Goal: Information Seeking & Learning: Compare options

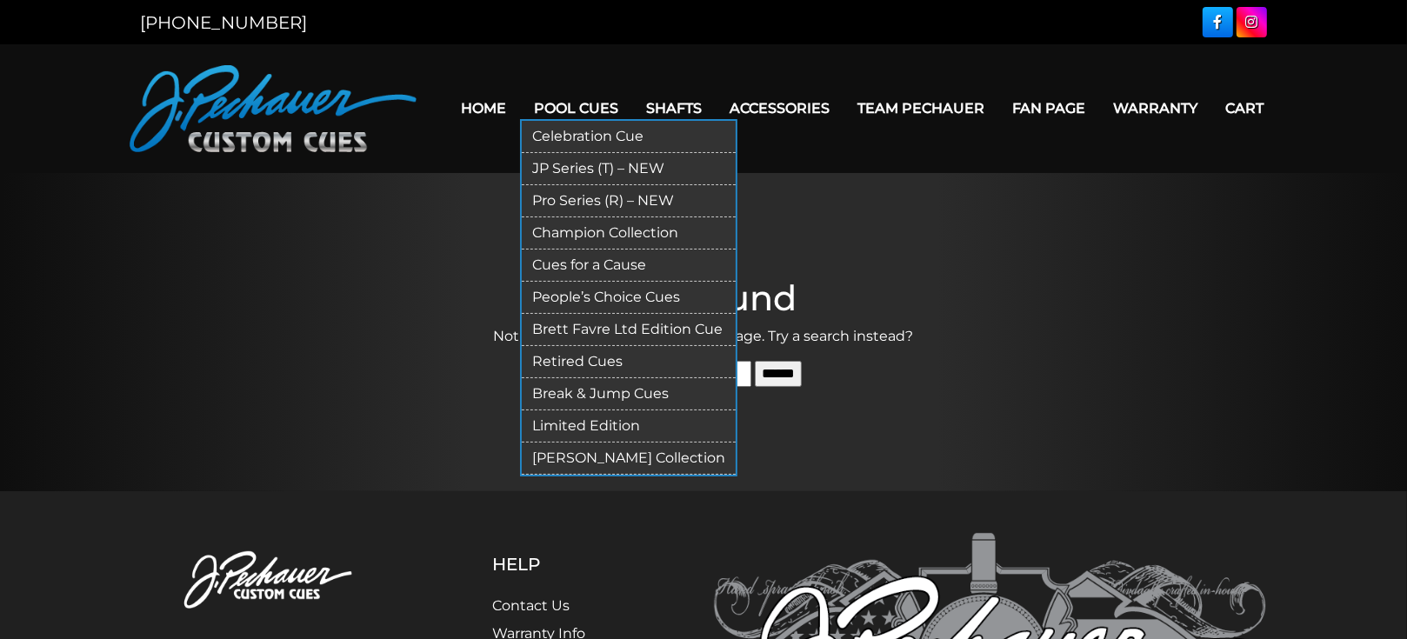
click at [565, 206] on link "Pro Series (R) – NEW" at bounding box center [629, 201] width 214 height 32
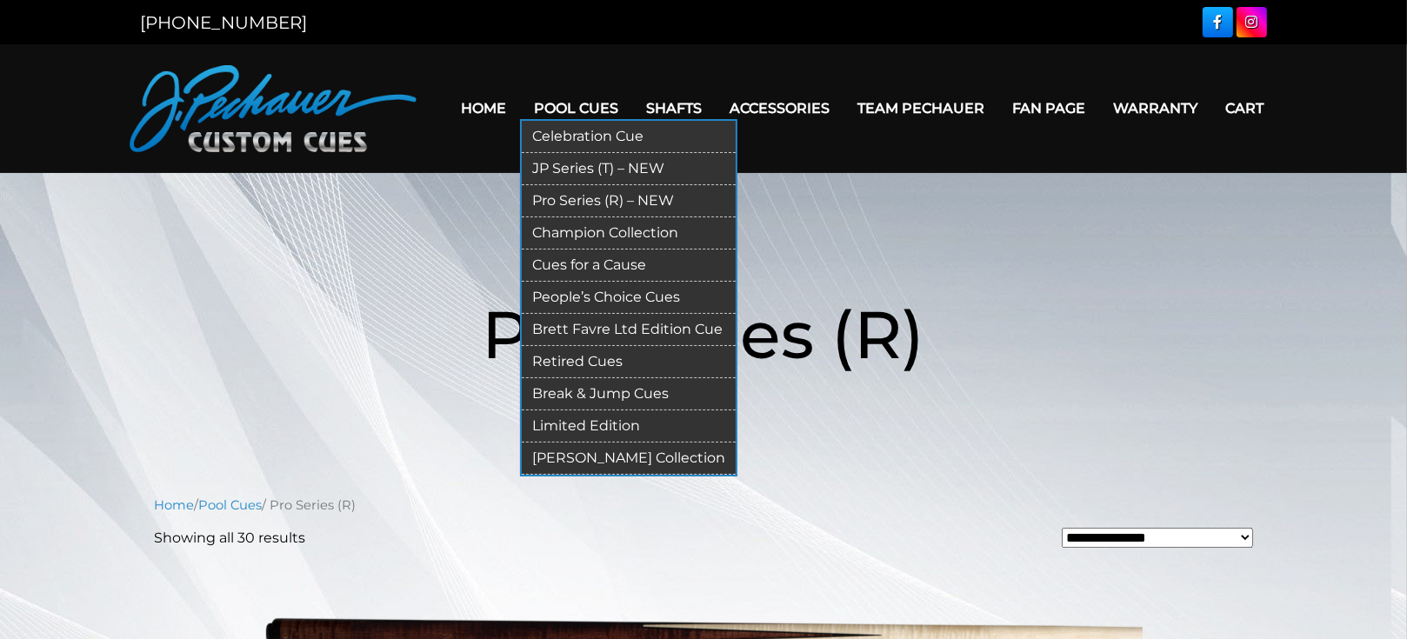
click at [584, 135] on link "Celebration Cue" at bounding box center [629, 137] width 214 height 32
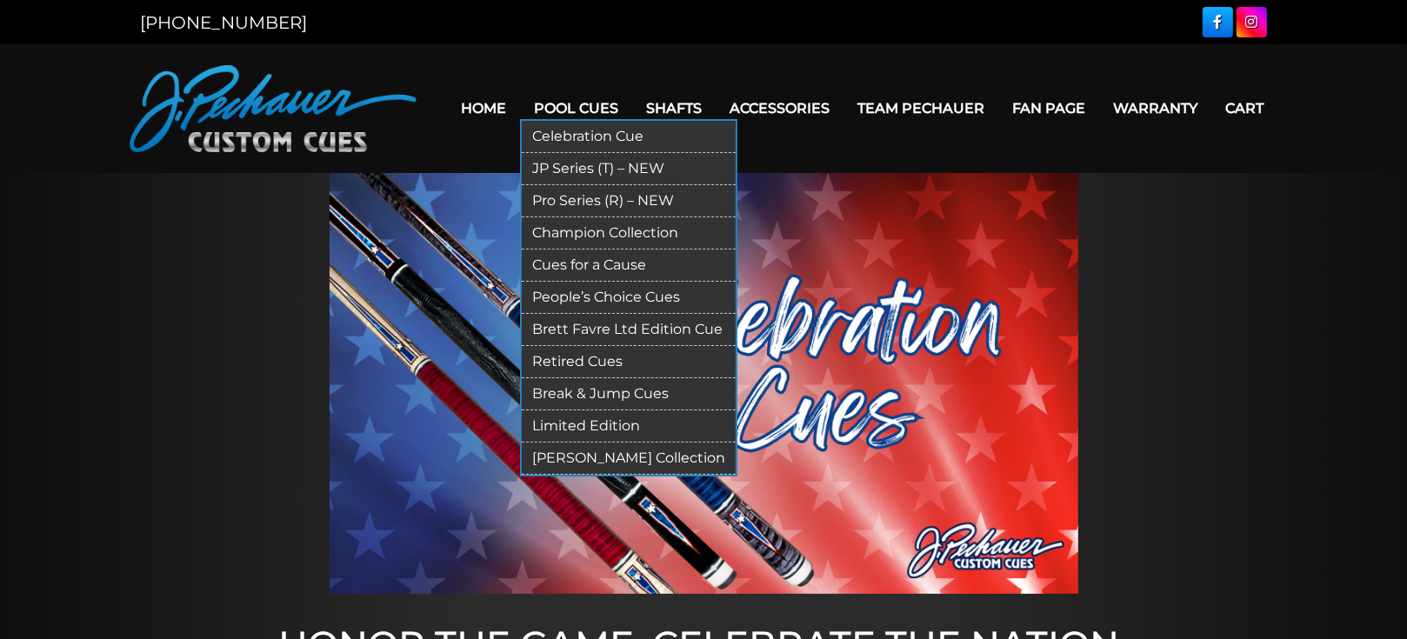
click at [574, 234] on link "Champion Collection" at bounding box center [629, 233] width 214 height 32
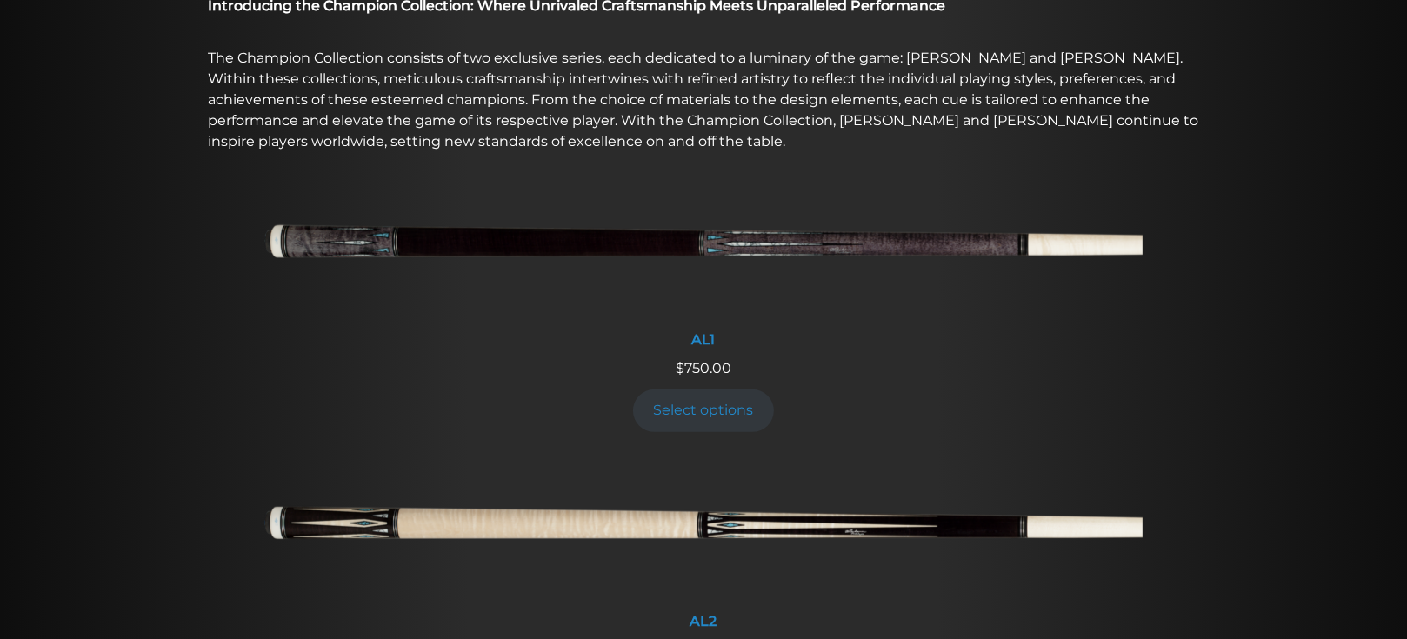
scroll to position [617, 0]
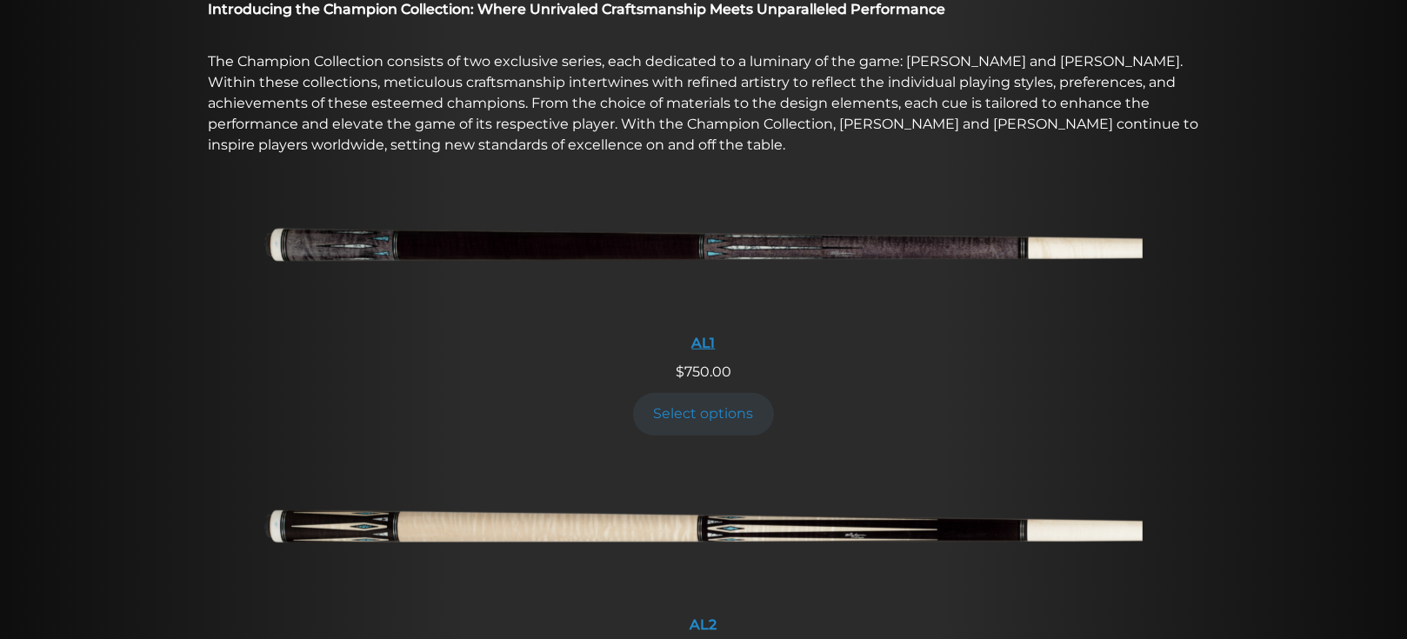
click at [556, 241] on img at bounding box center [703, 251] width 878 height 146
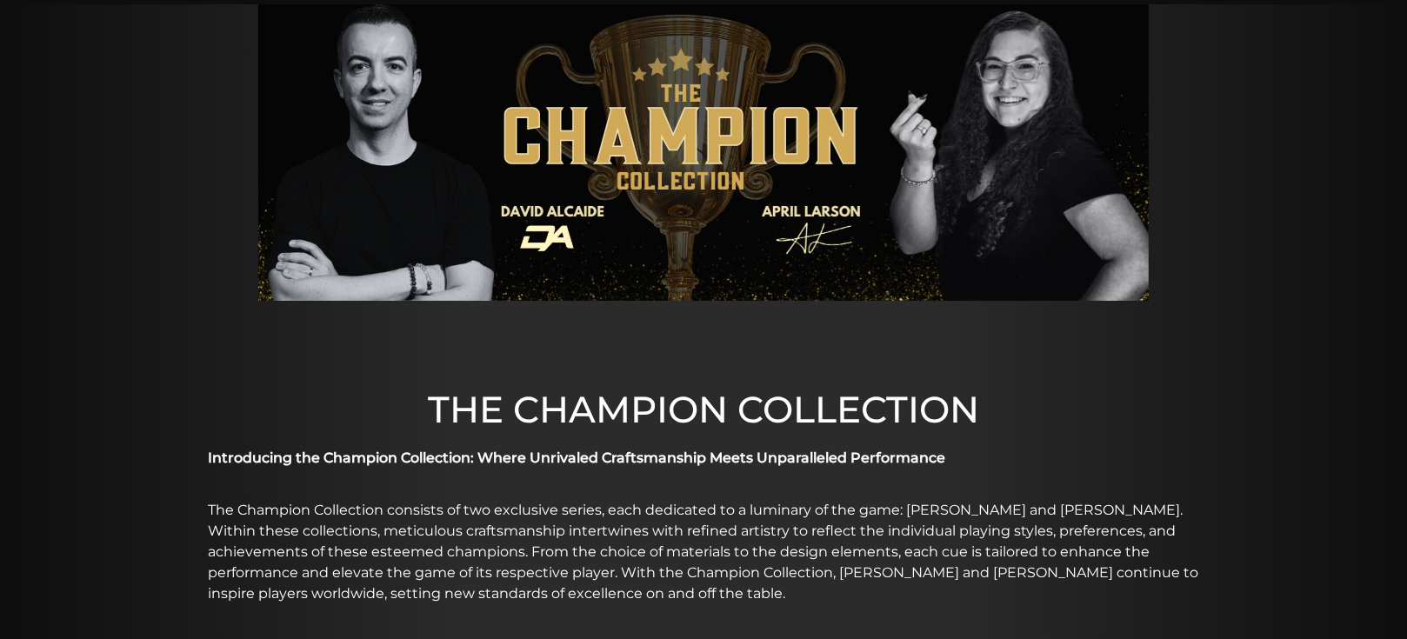
scroll to position [0, 0]
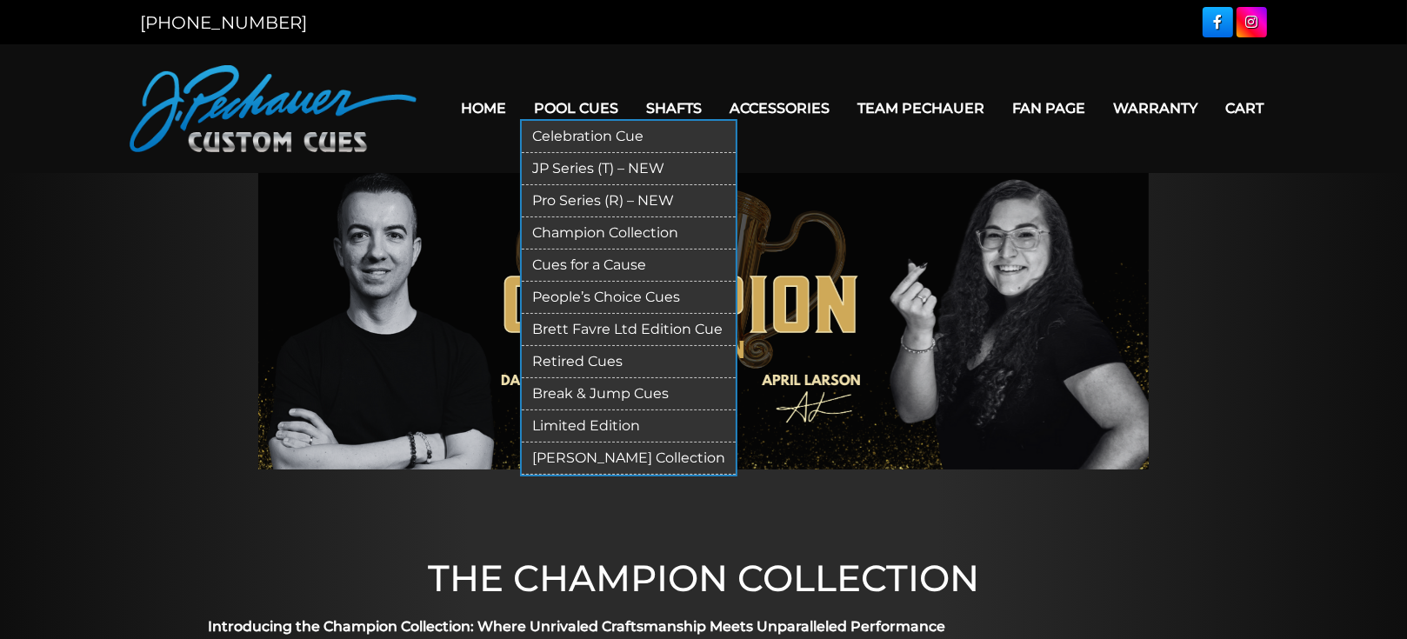
click at [585, 271] on link "Cues for a Cause" at bounding box center [629, 266] width 214 height 32
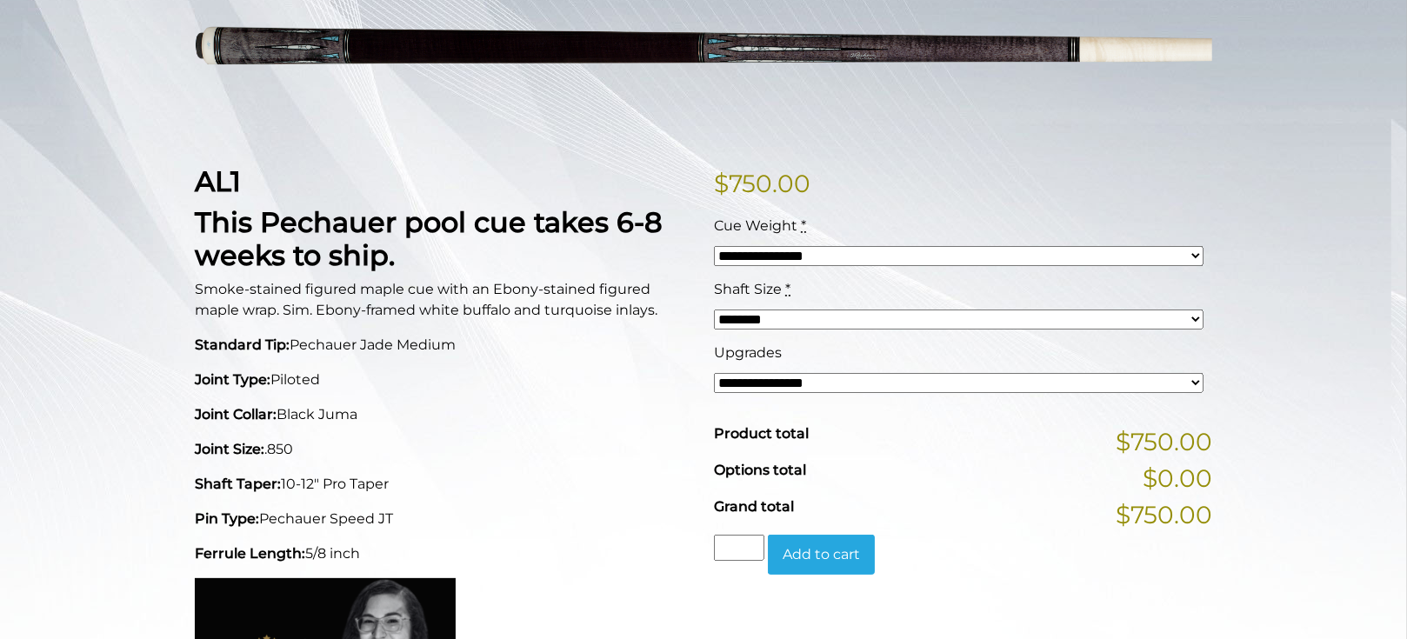
scroll to position [307, 0]
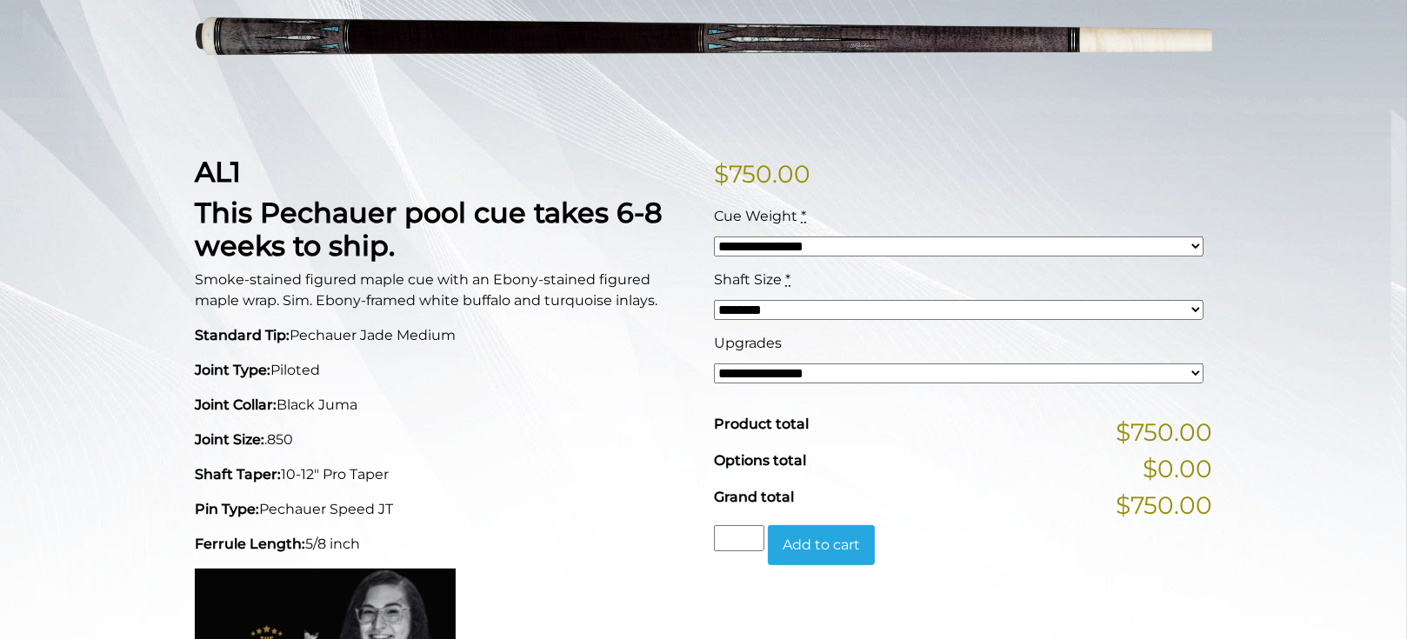
click at [774, 246] on select "**********" at bounding box center [959, 247] width 490 height 20
click at [767, 306] on select "******** ******** ******* ********" at bounding box center [959, 310] width 490 height 20
click at [765, 304] on select "******** ******** ******* ********" at bounding box center [959, 310] width 490 height 20
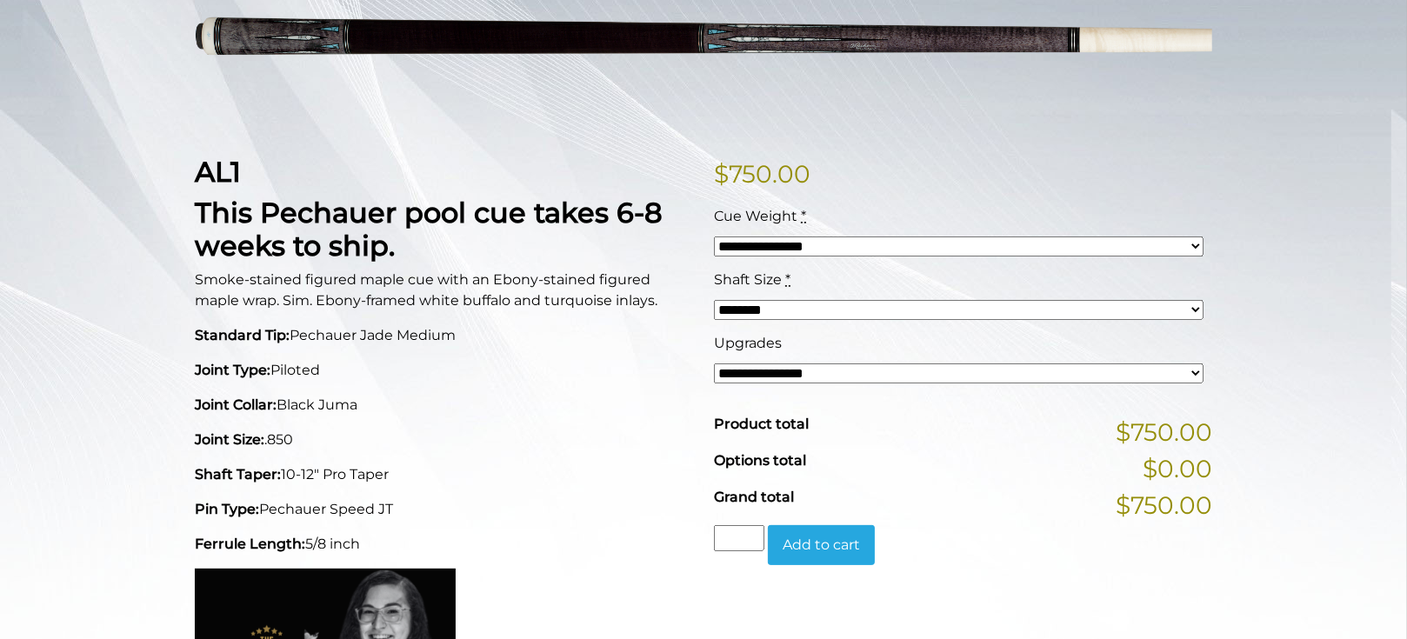
select select "*****"
click at [714, 300] on select "******** ******** ******* ********" at bounding box center [959, 310] width 490 height 20
click at [787, 373] on select "**********" at bounding box center [959, 374] width 490 height 20
click at [784, 368] on select "**********" at bounding box center [959, 374] width 490 height 20
click at [783, 368] on select "**********" at bounding box center [959, 374] width 490 height 20
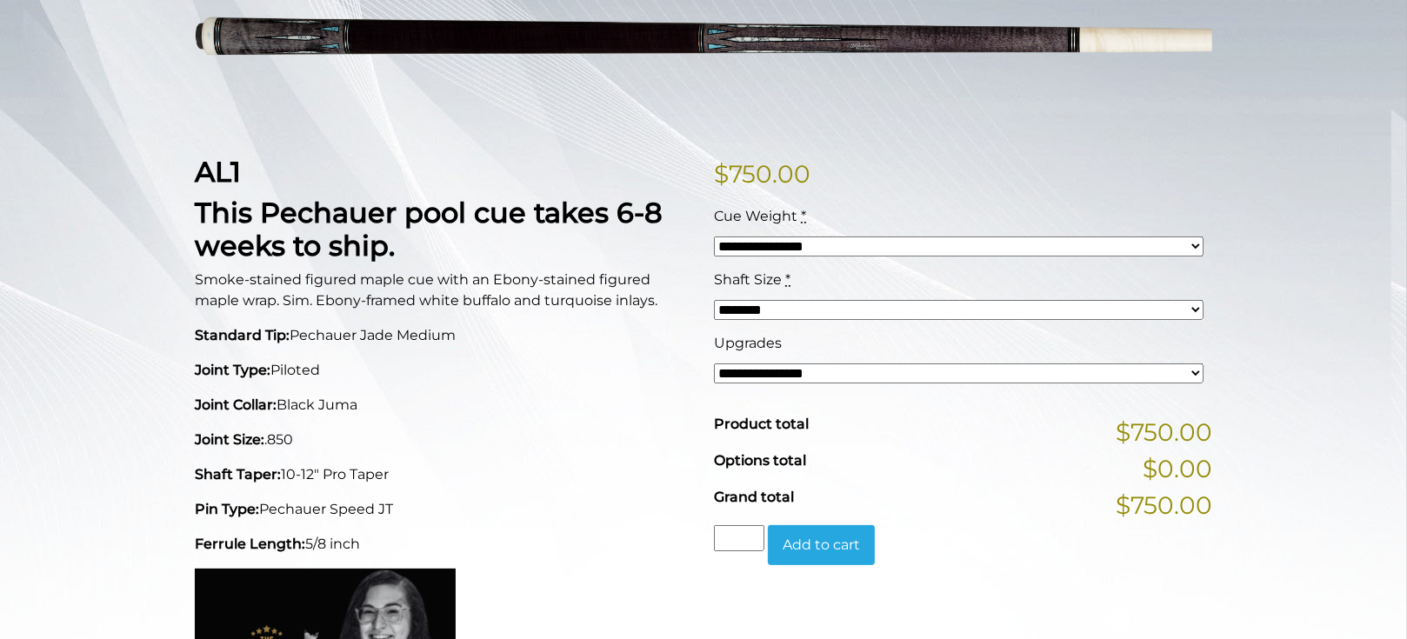
click at [782, 366] on select "**********" at bounding box center [959, 374] width 490 height 20
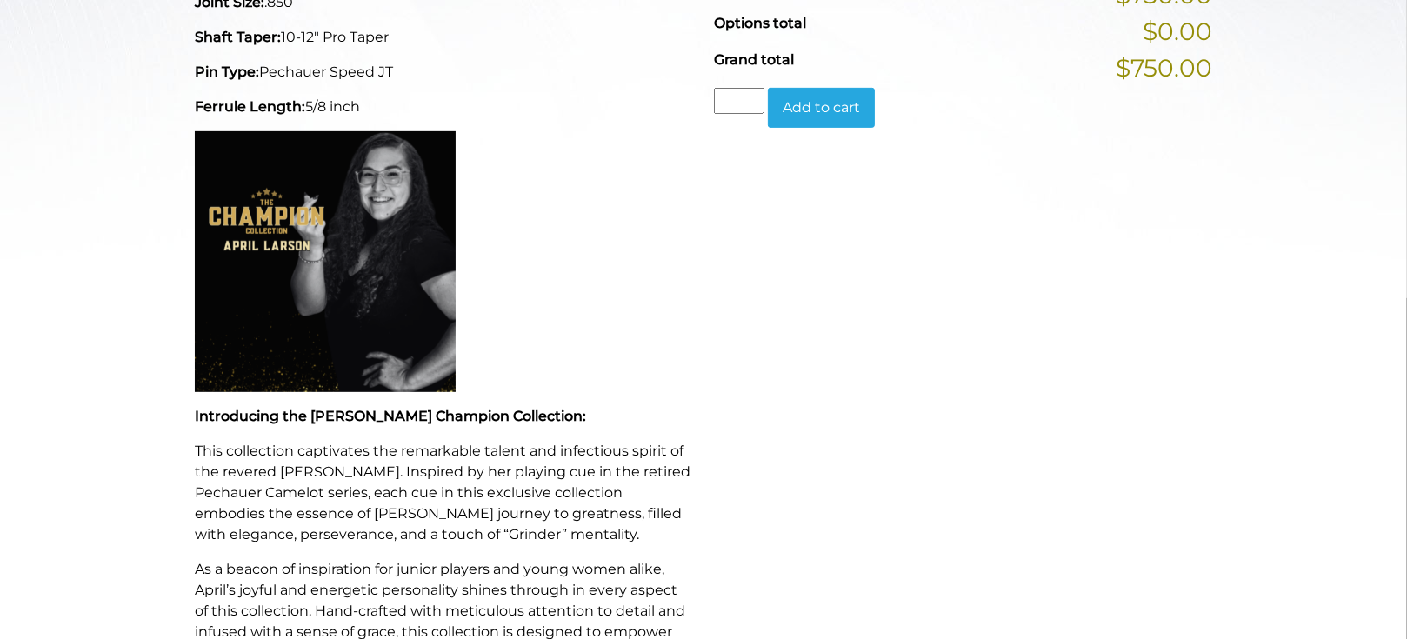
scroll to position [746, 0]
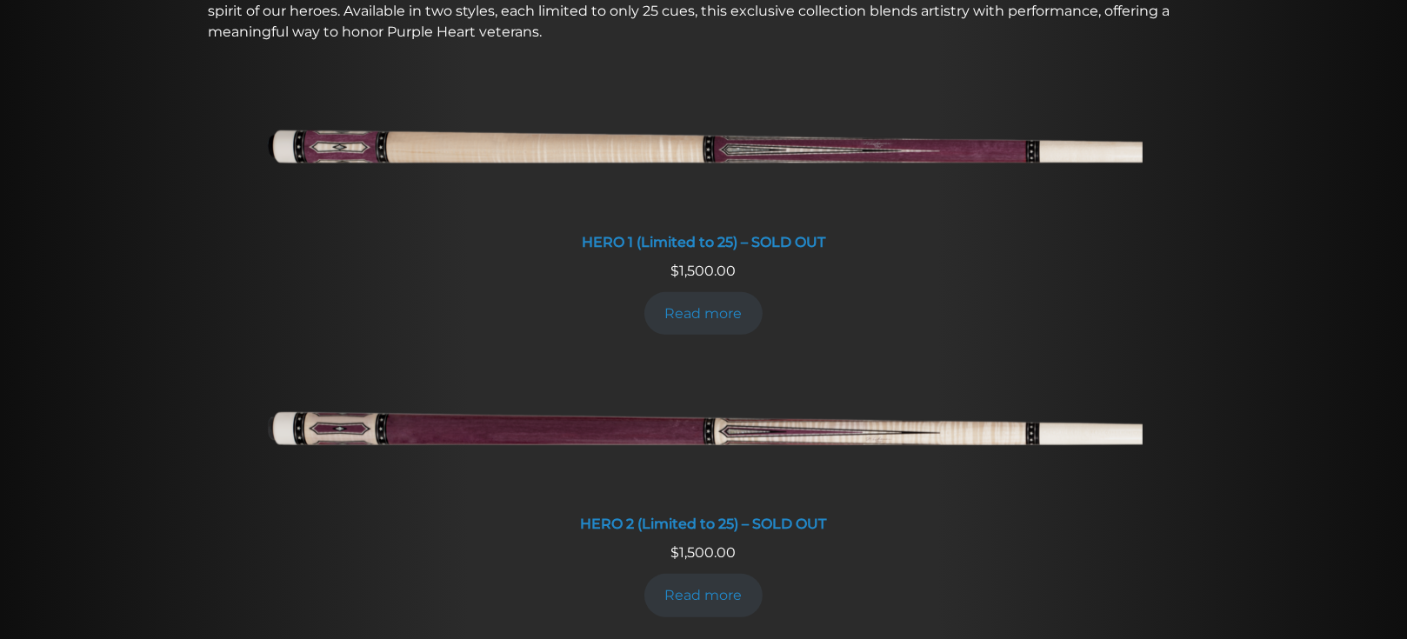
scroll to position [810, 0]
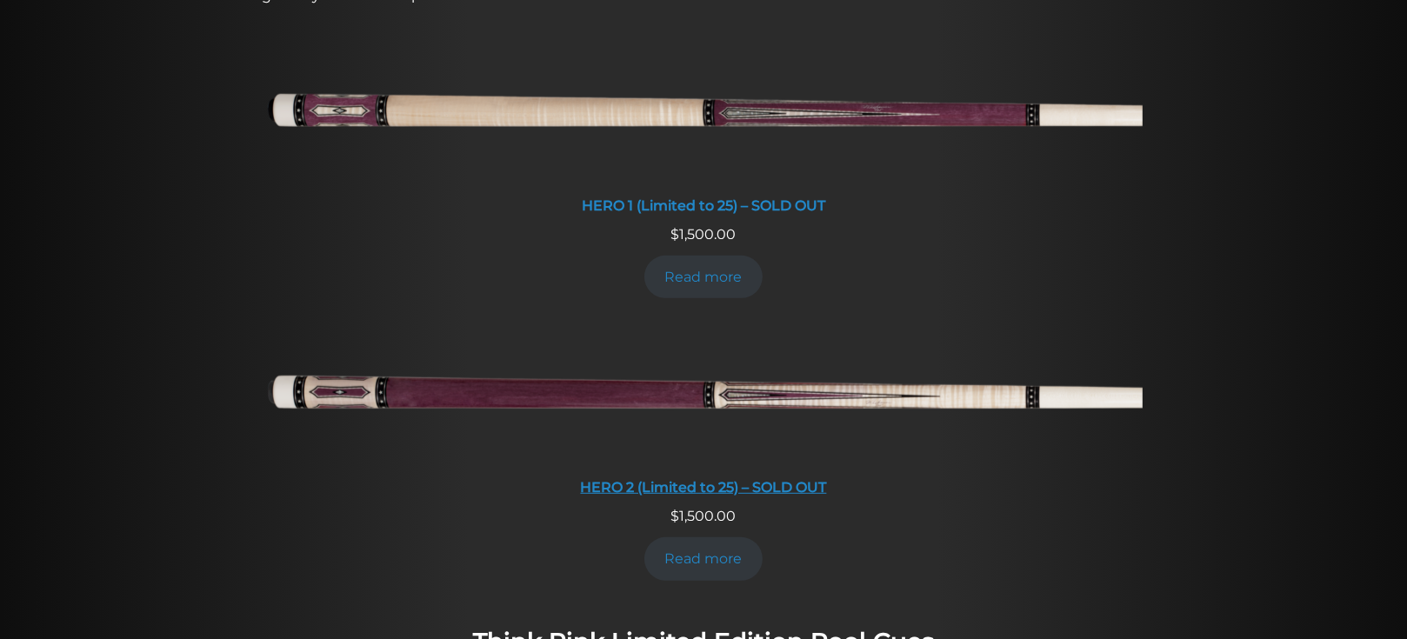
click at [517, 382] on img at bounding box center [703, 396] width 878 height 146
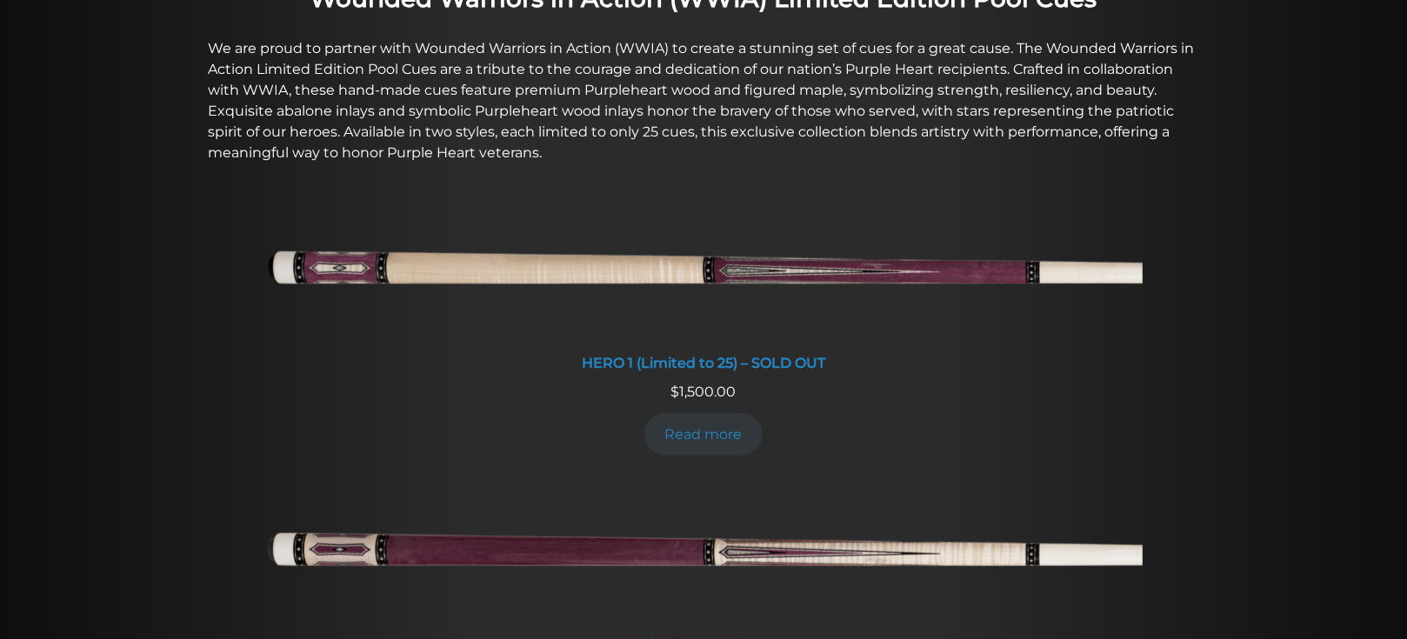
scroll to position [0, 0]
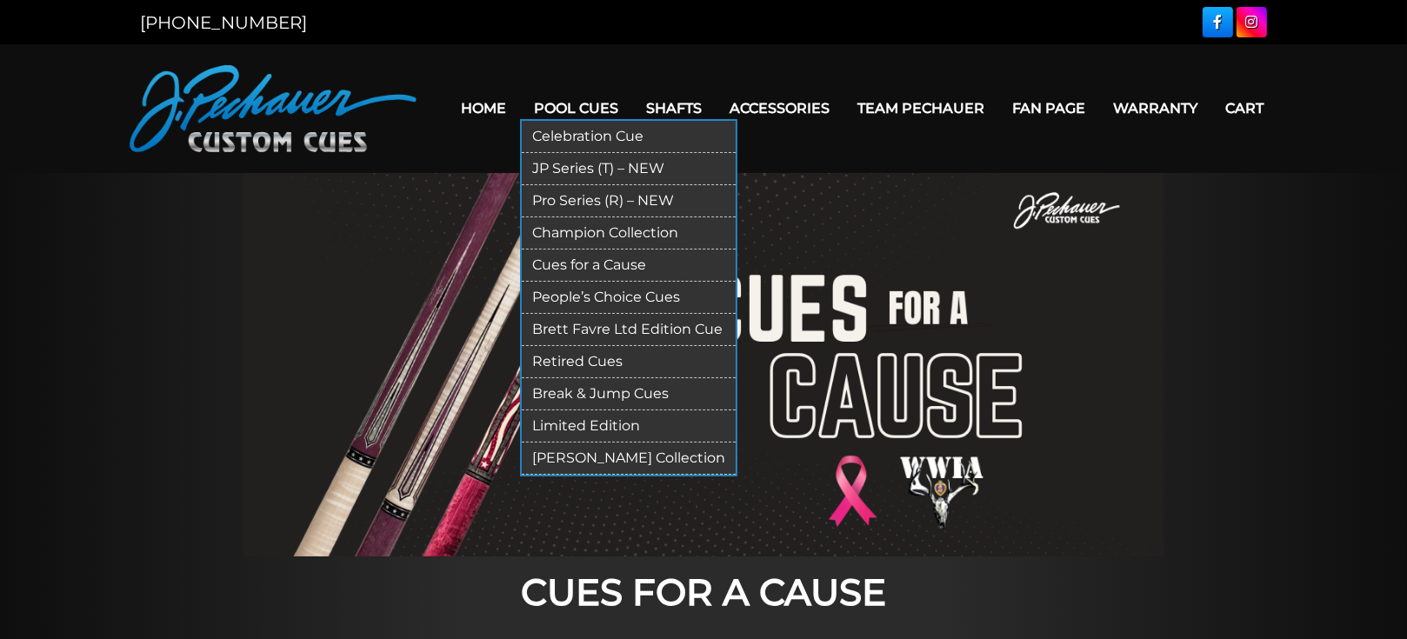
click at [593, 297] on link "People’s Choice Cues" at bounding box center [629, 298] width 214 height 32
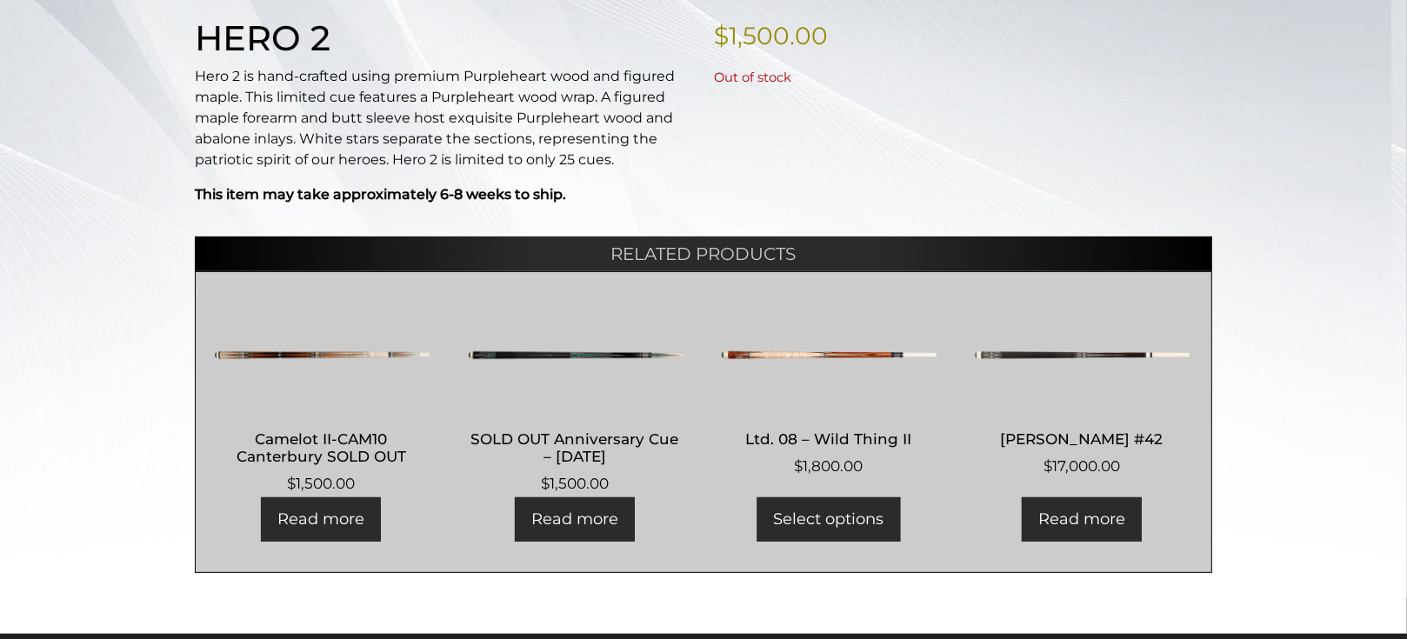
scroll to position [447, 0]
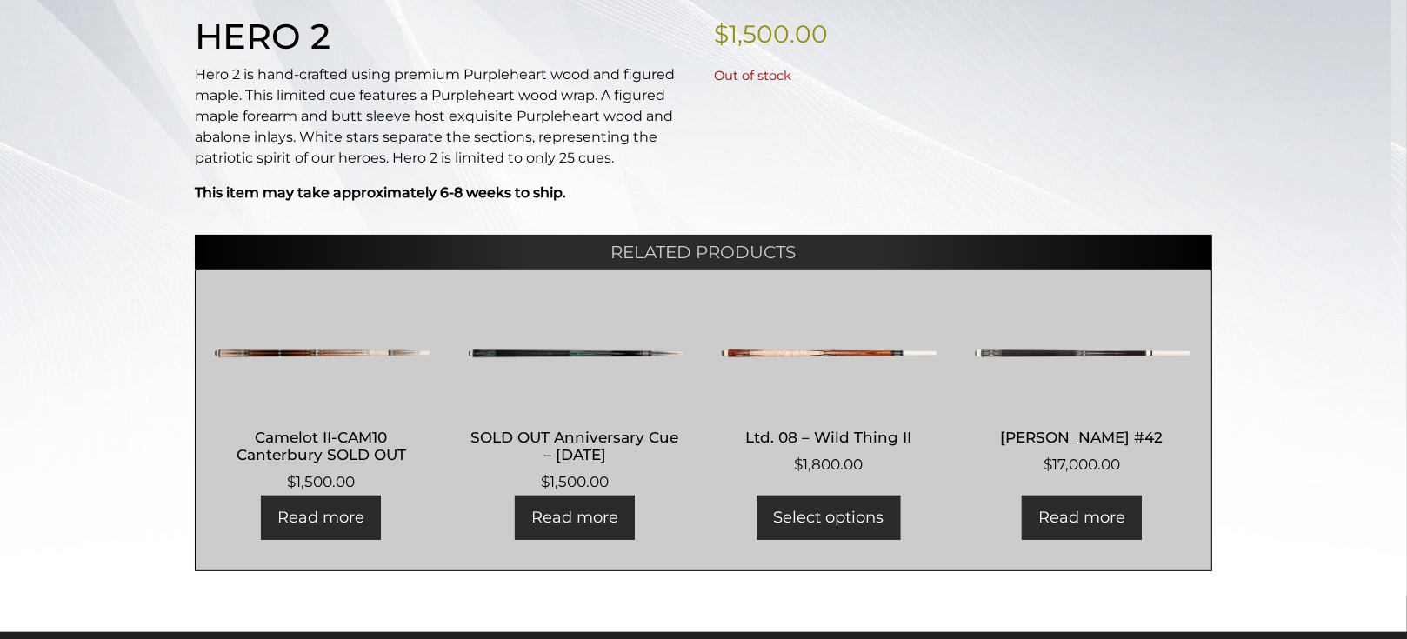
click at [1015, 355] on img at bounding box center [1082, 353] width 217 height 104
click at [829, 348] on img at bounding box center [828, 353] width 217 height 104
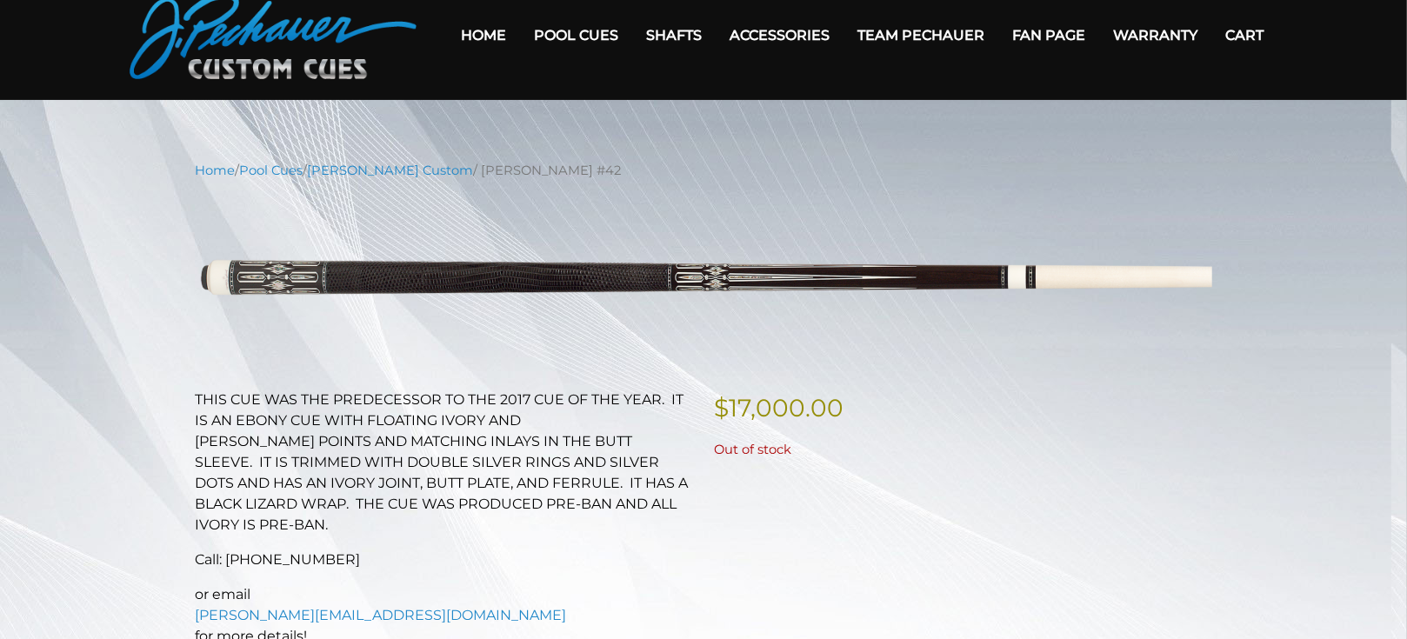
scroll to position [87, 0]
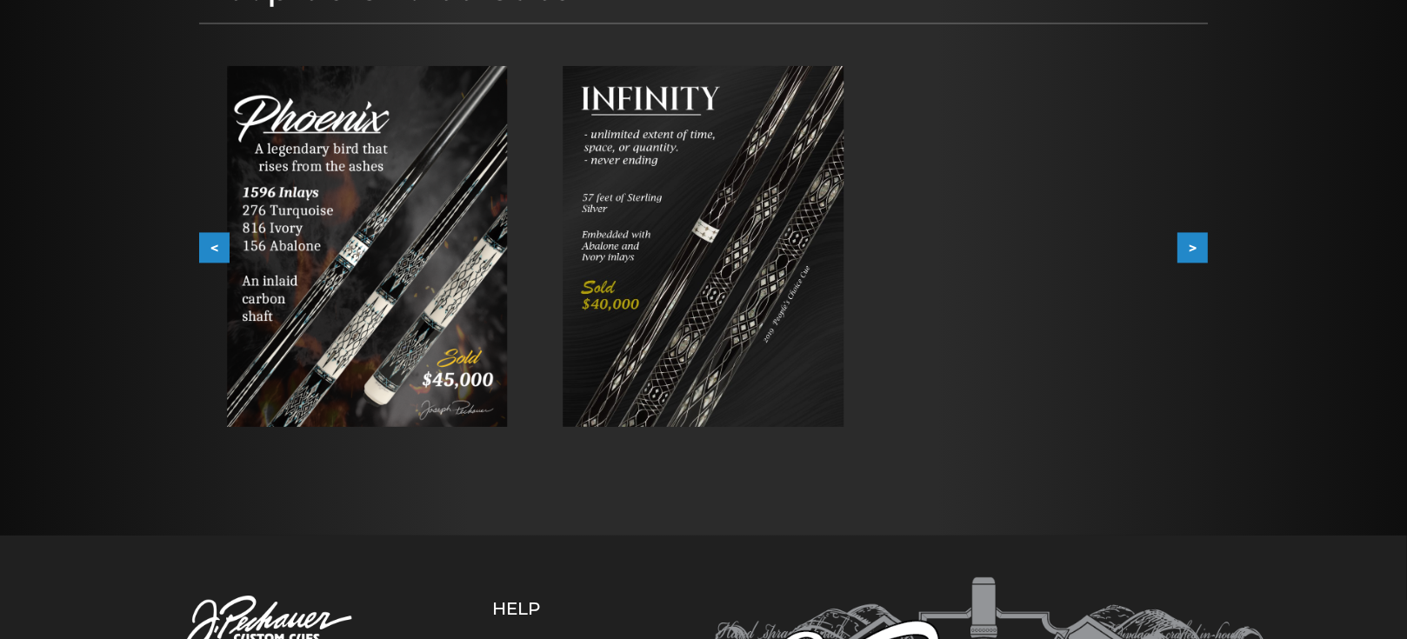
scroll to position [283, 0]
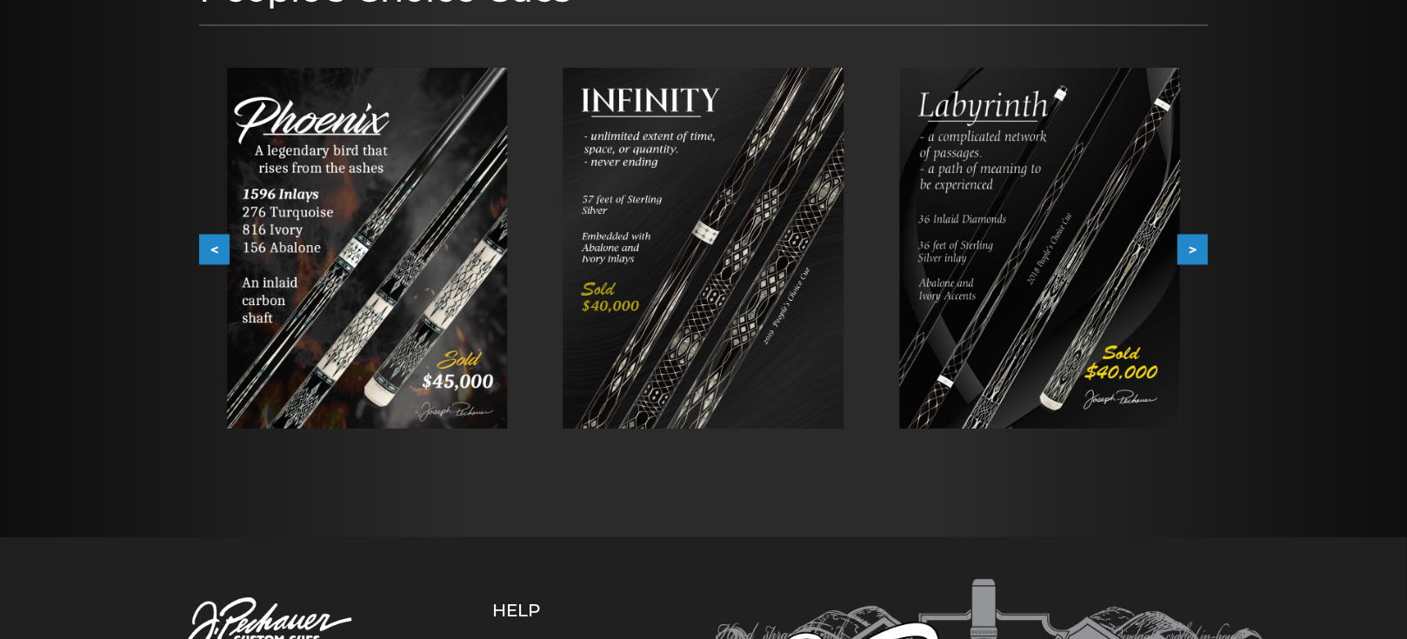
click at [1199, 250] on button ">" at bounding box center [1193, 250] width 30 height 30
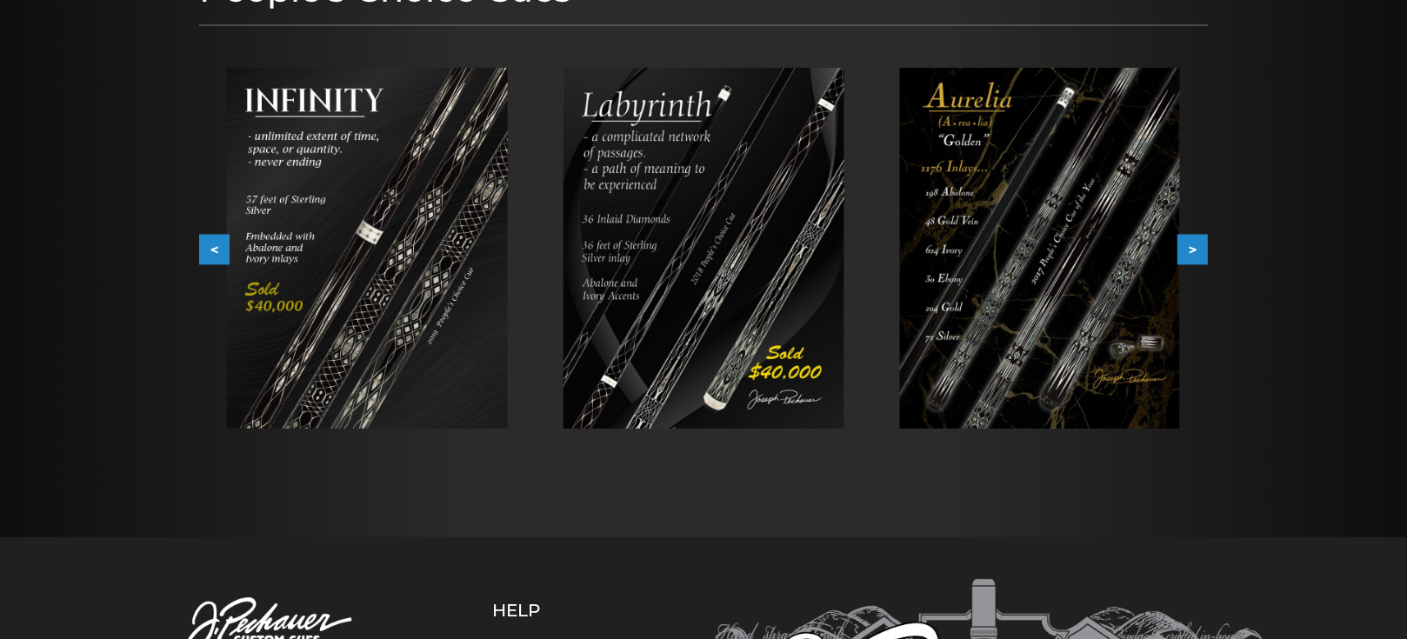
click at [1198, 250] on button ">" at bounding box center [1193, 250] width 30 height 30
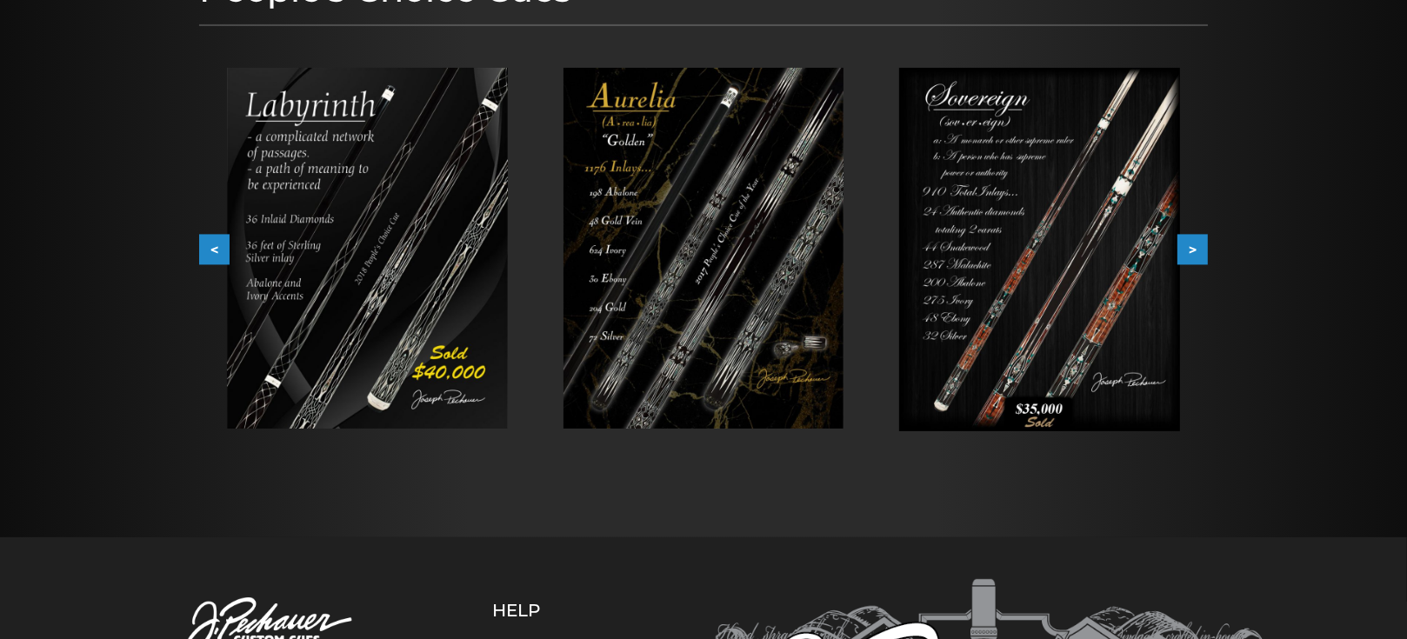
click at [1198, 250] on button ">" at bounding box center [1193, 250] width 30 height 30
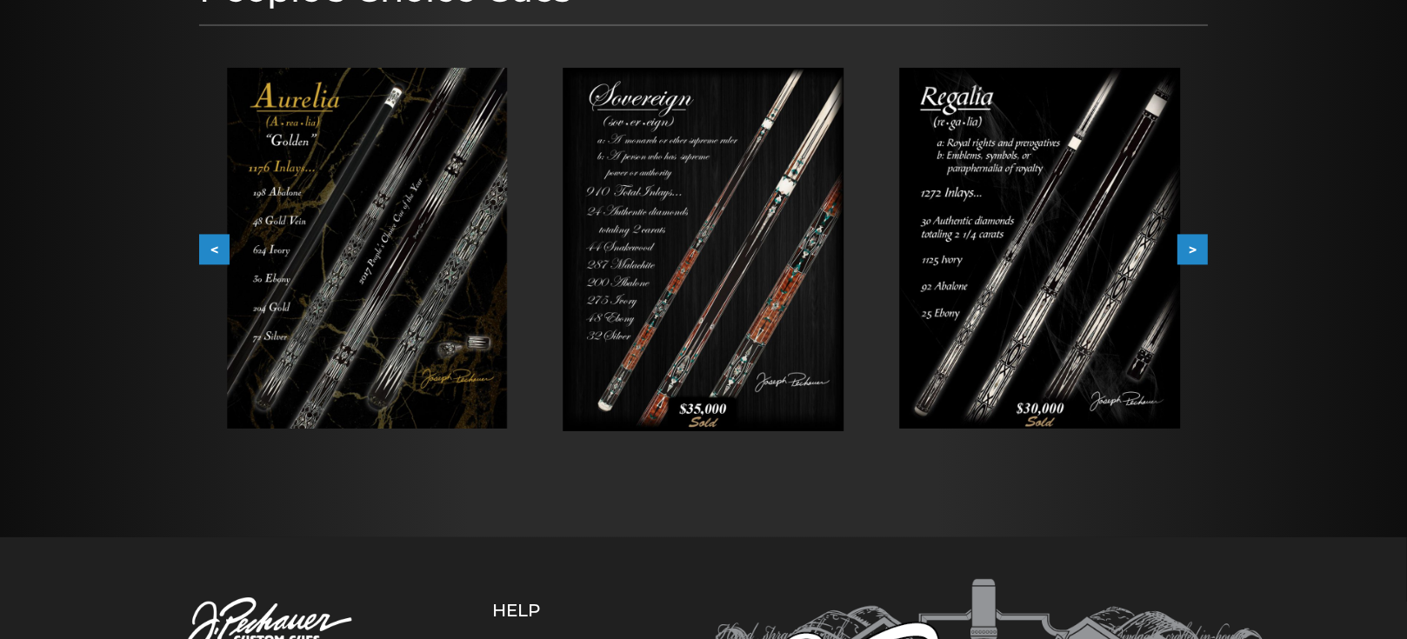
click at [1198, 250] on button ">" at bounding box center [1193, 250] width 30 height 30
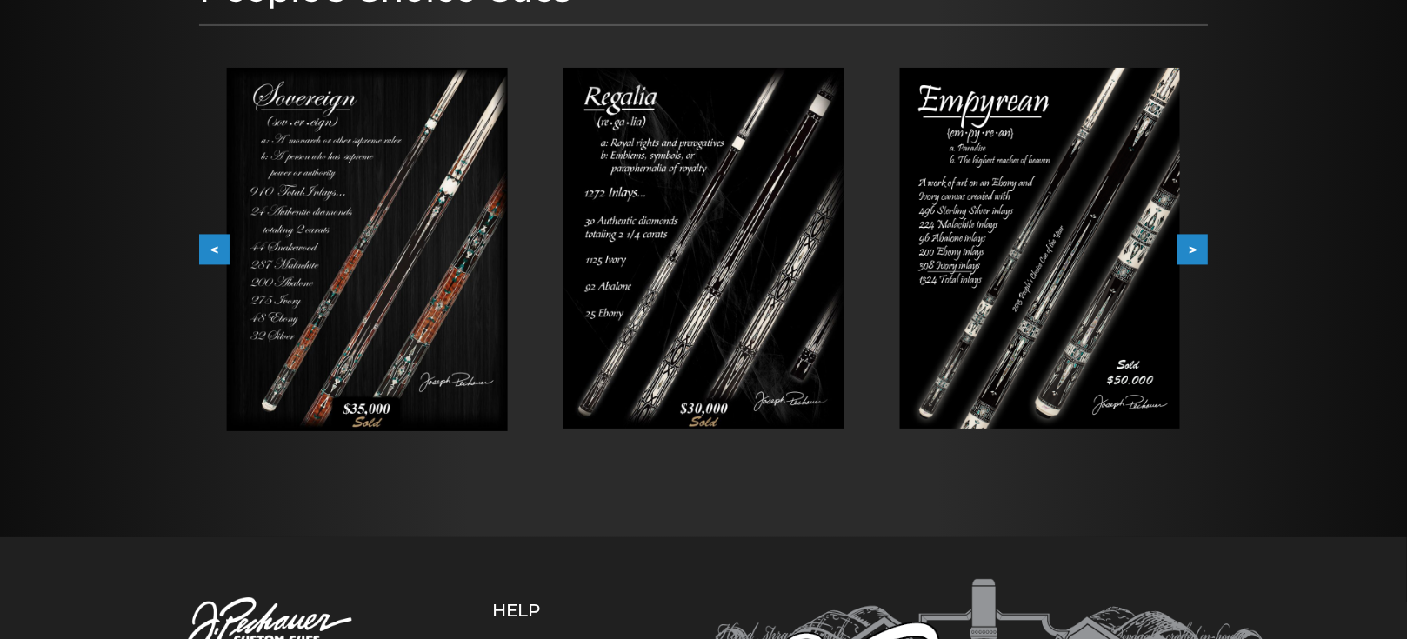
click at [1198, 250] on button ">" at bounding box center [1193, 250] width 30 height 30
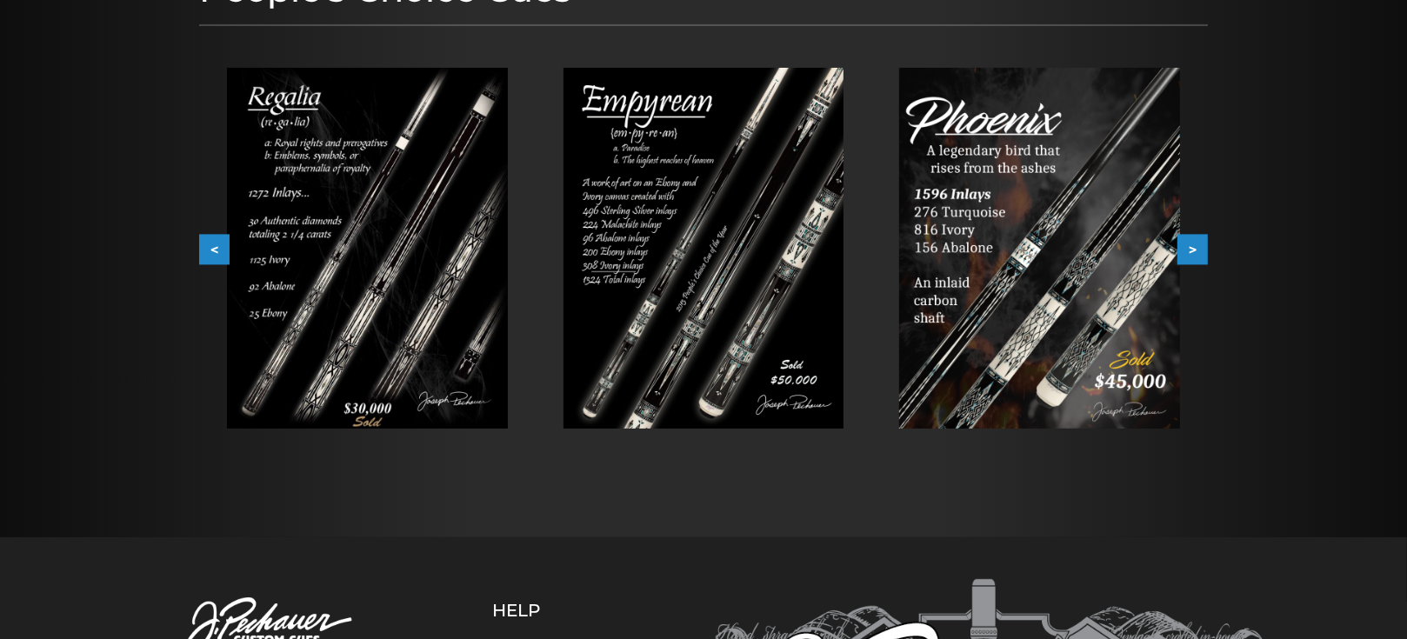
click at [1198, 250] on button ">" at bounding box center [1193, 250] width 30 height 30
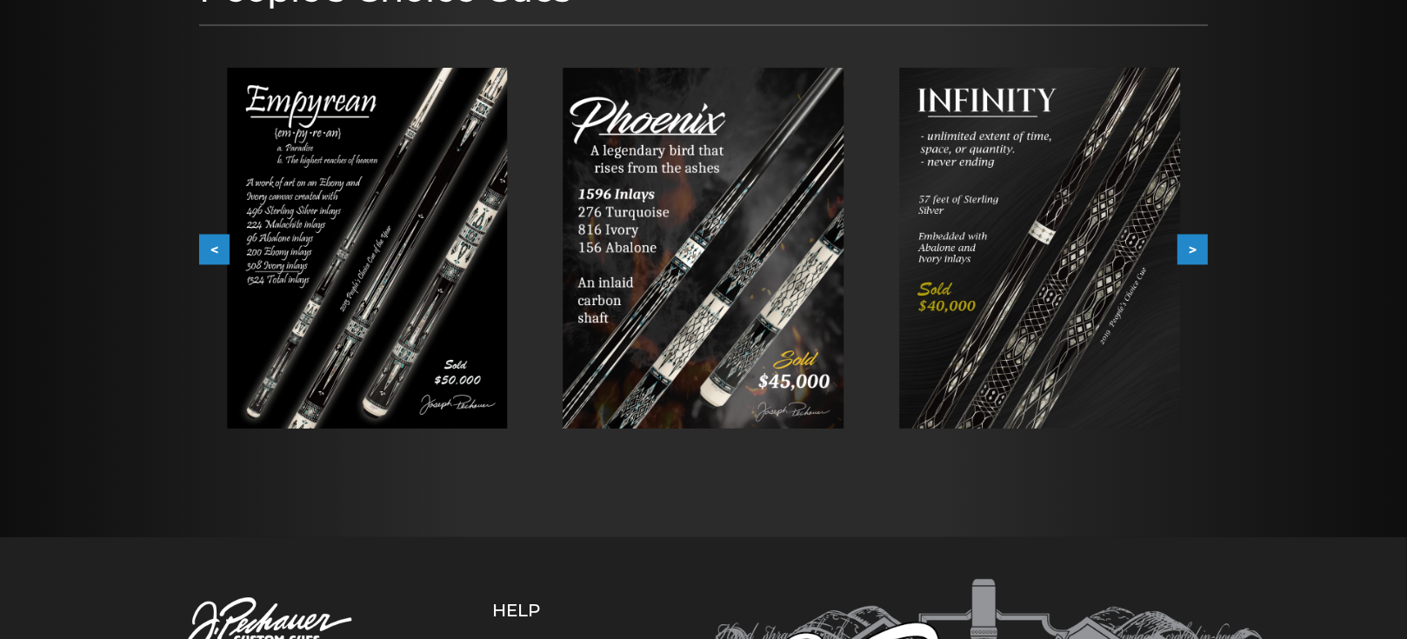
click at [1198, 250] on button ">" at bounding box center [1193, 250] width 30 height 30
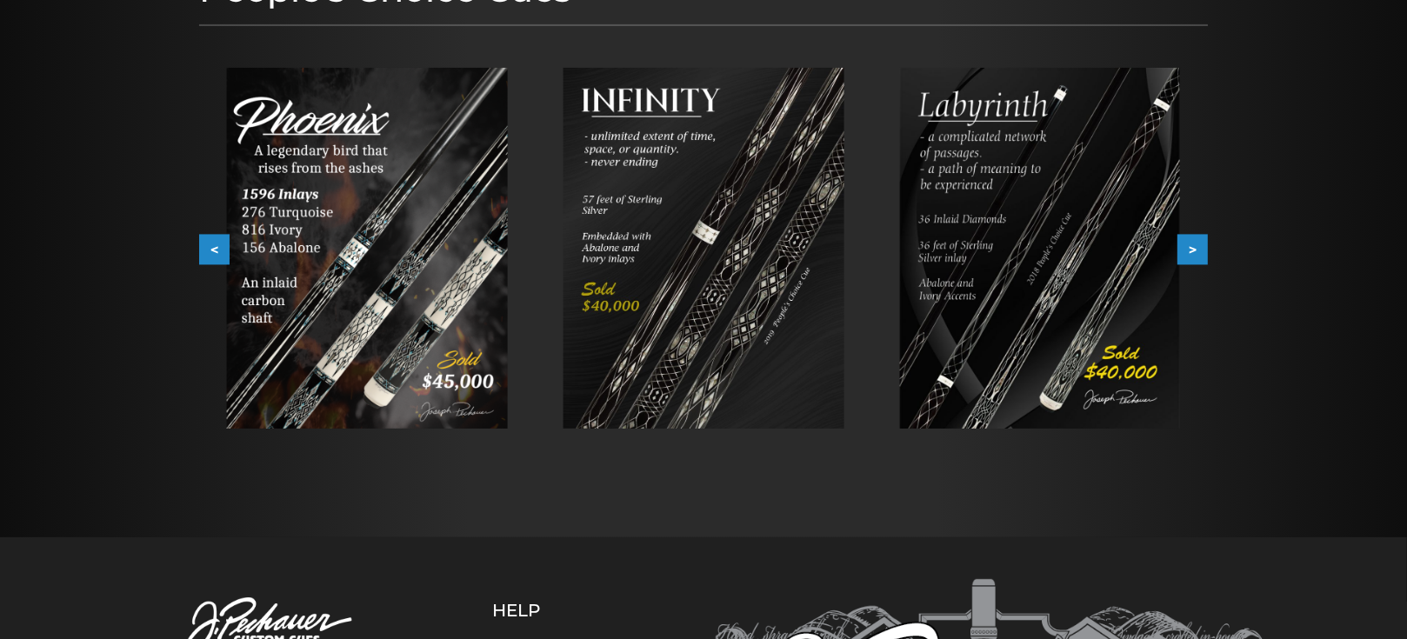
click at [1198, 250] on button ">" at bounding box center [1193, 250] width 30 height 30
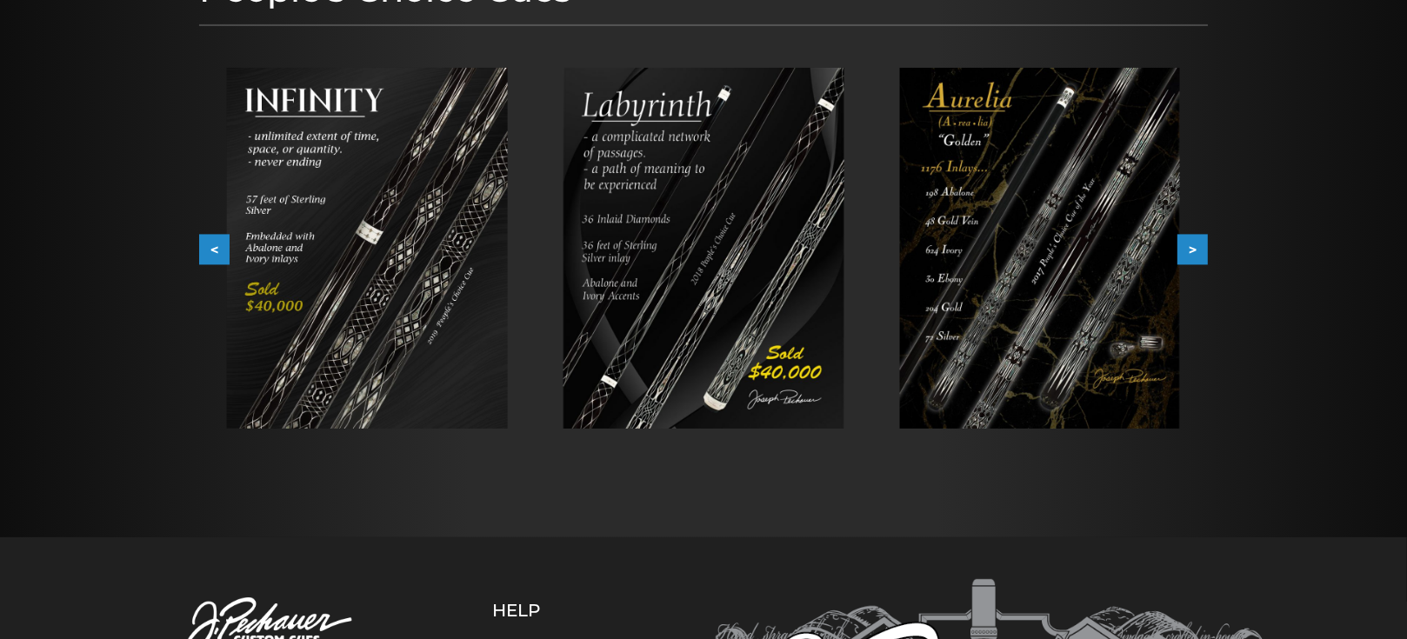
click at [1195, 246] on button ">" at bounding box center [1193, 250] width 30 height 30
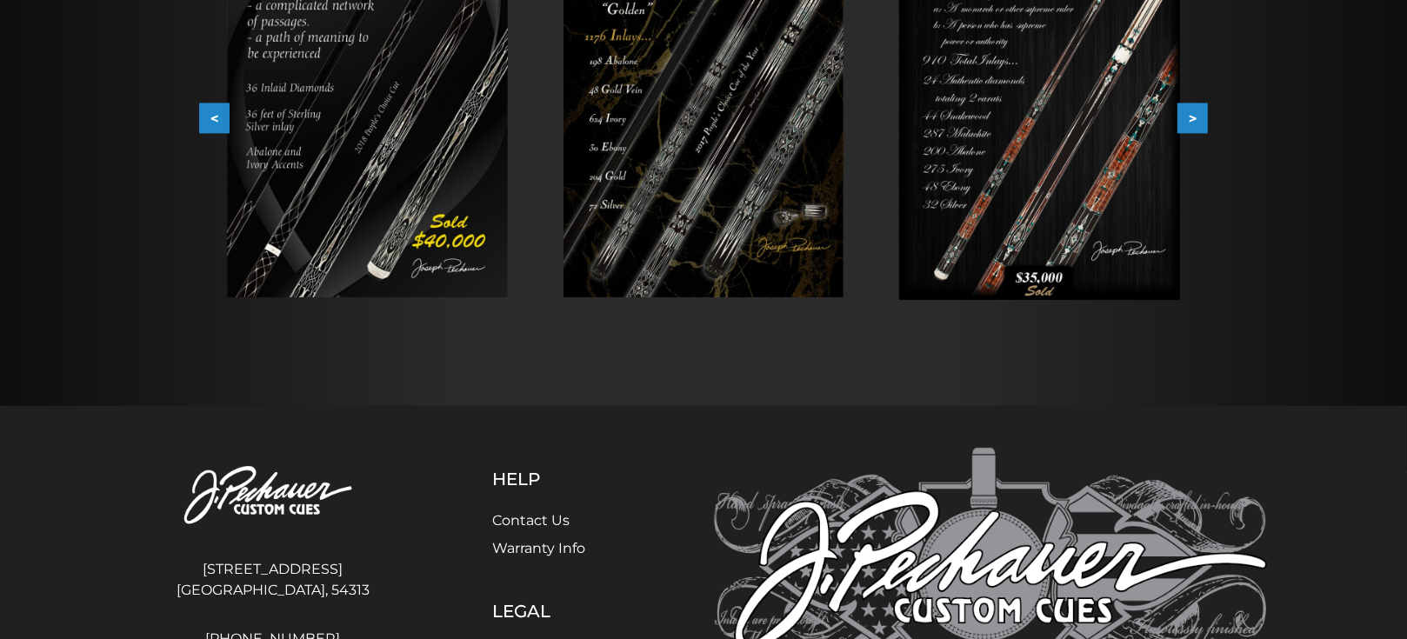
scroll to position [0, 0]
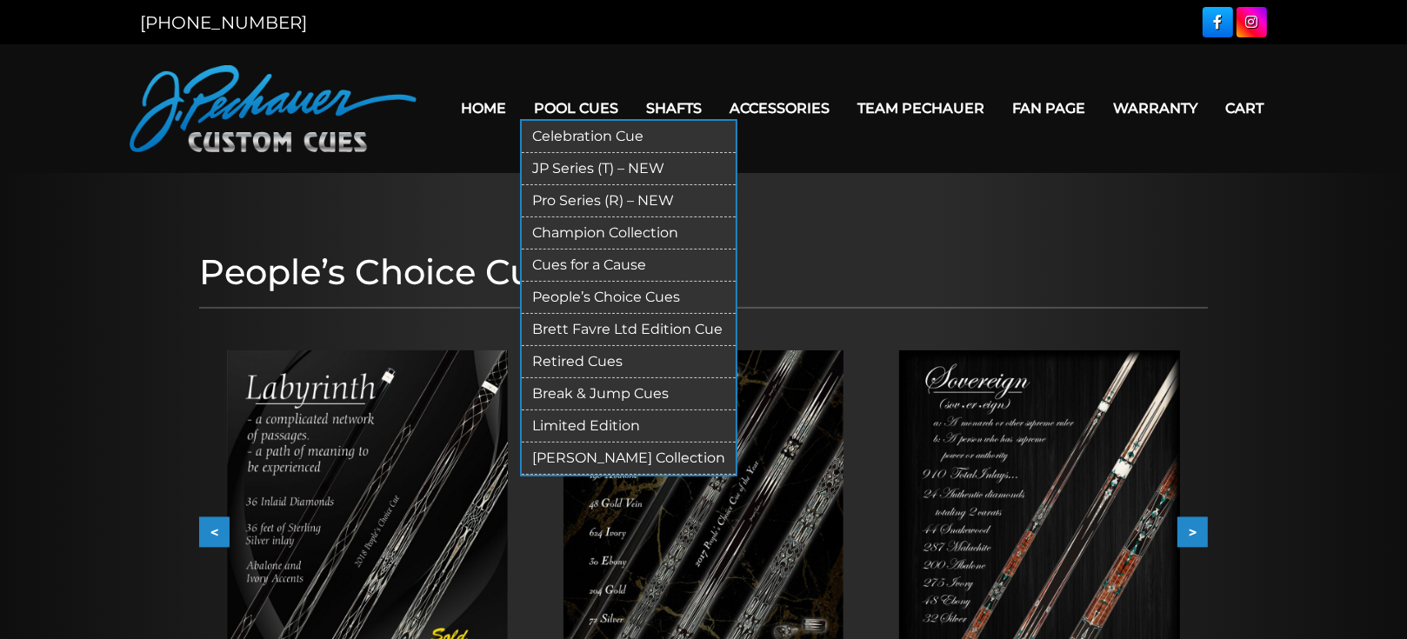
click at [608, 331] on link "Brett Favre Ltd Edition Cue" at bounding box center [629, 330] width 214 height 32
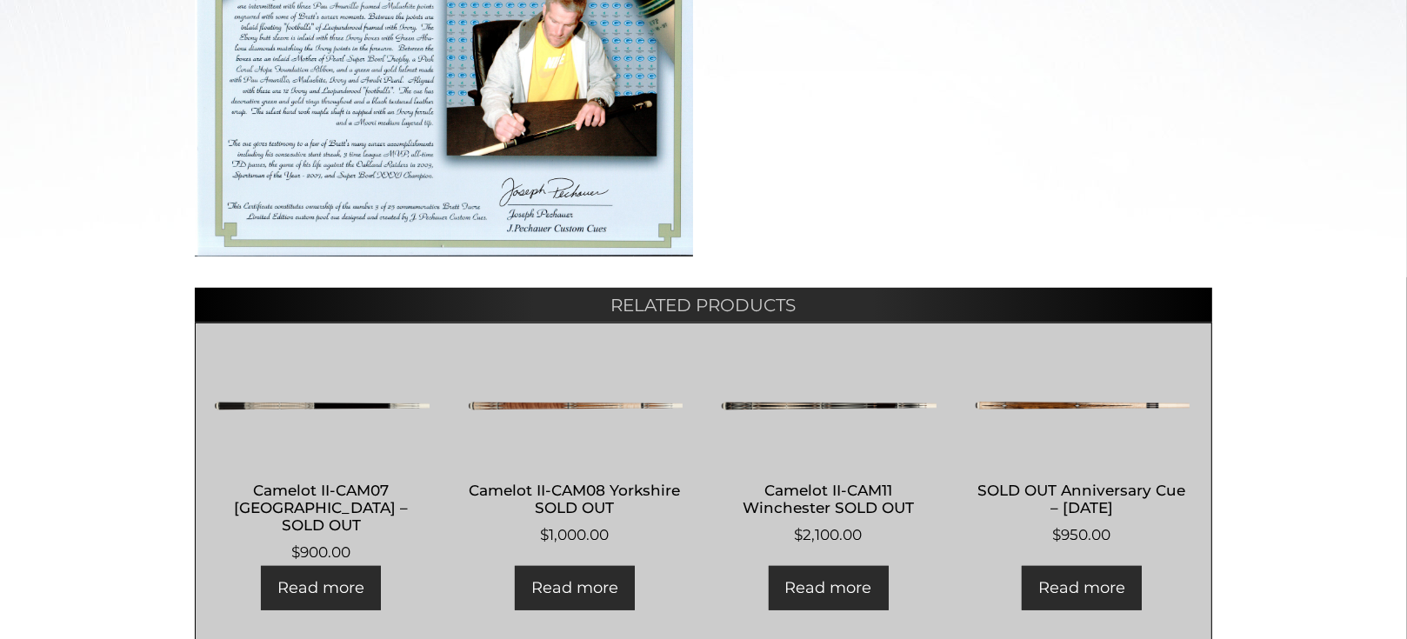
scroll to position [763, 0]
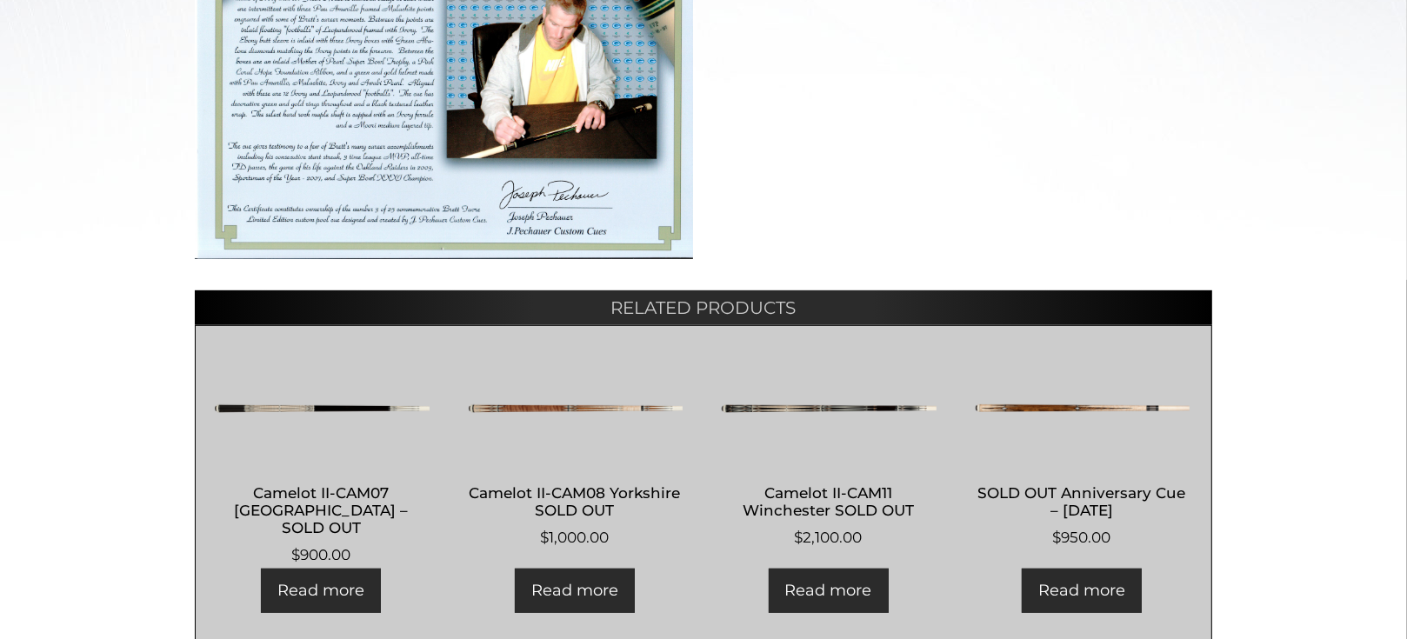
click at [822, 406] on img at bounding box center [828, 409] width 217 height 104
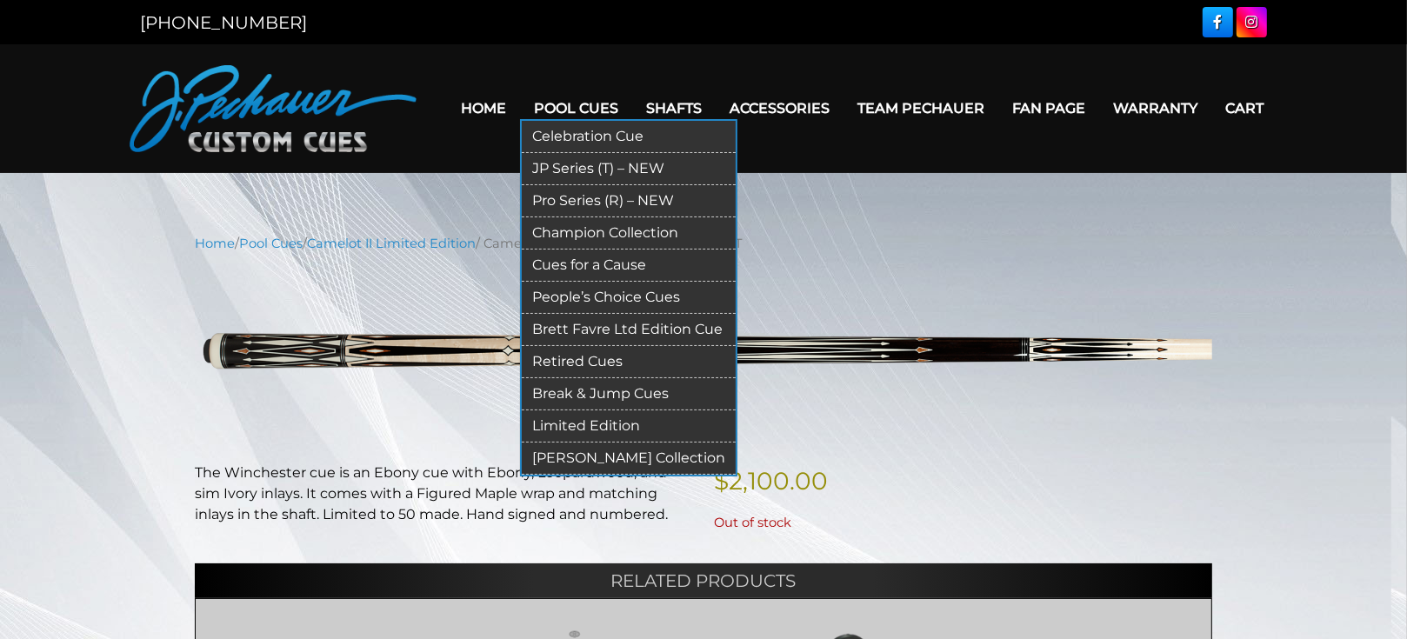
click at [622, 335] on link "Brett Favre Ltd Edition Cue" at bounding box center [629, 330] width 214 height 32
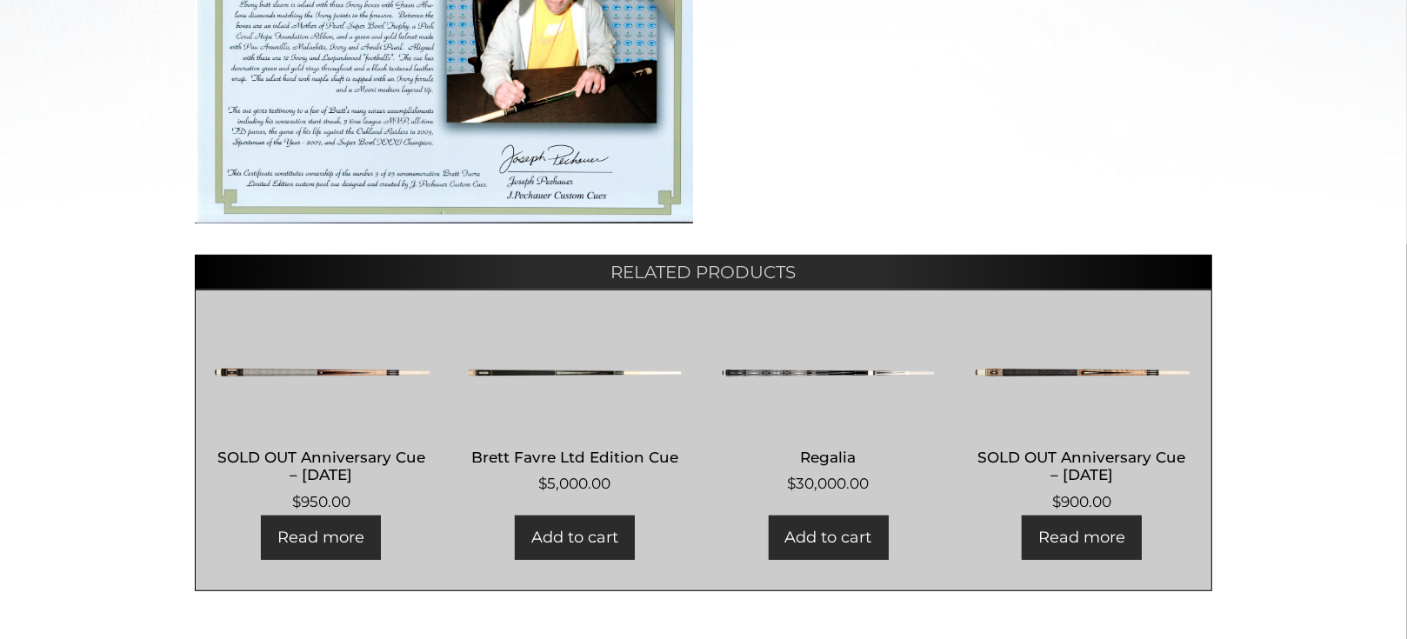
scroll to position [800, 0]
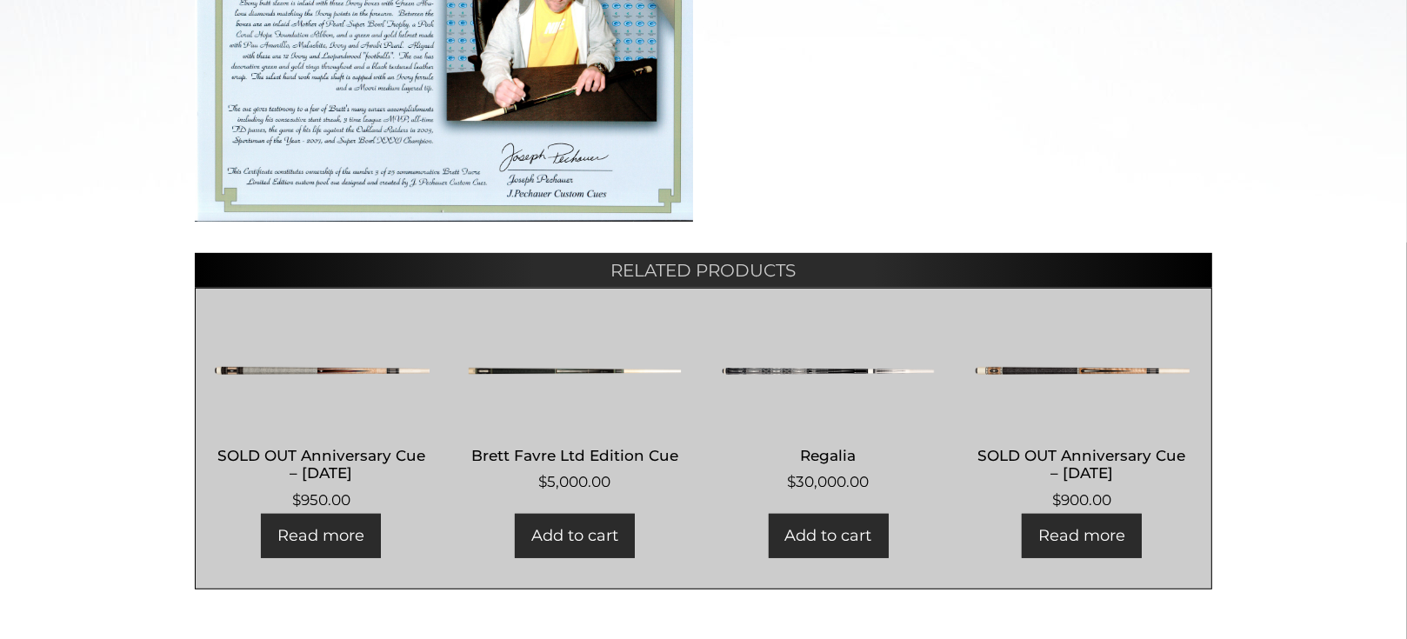
click at [818, 368] on img at bounding box center [828, 371] width 217 height 104
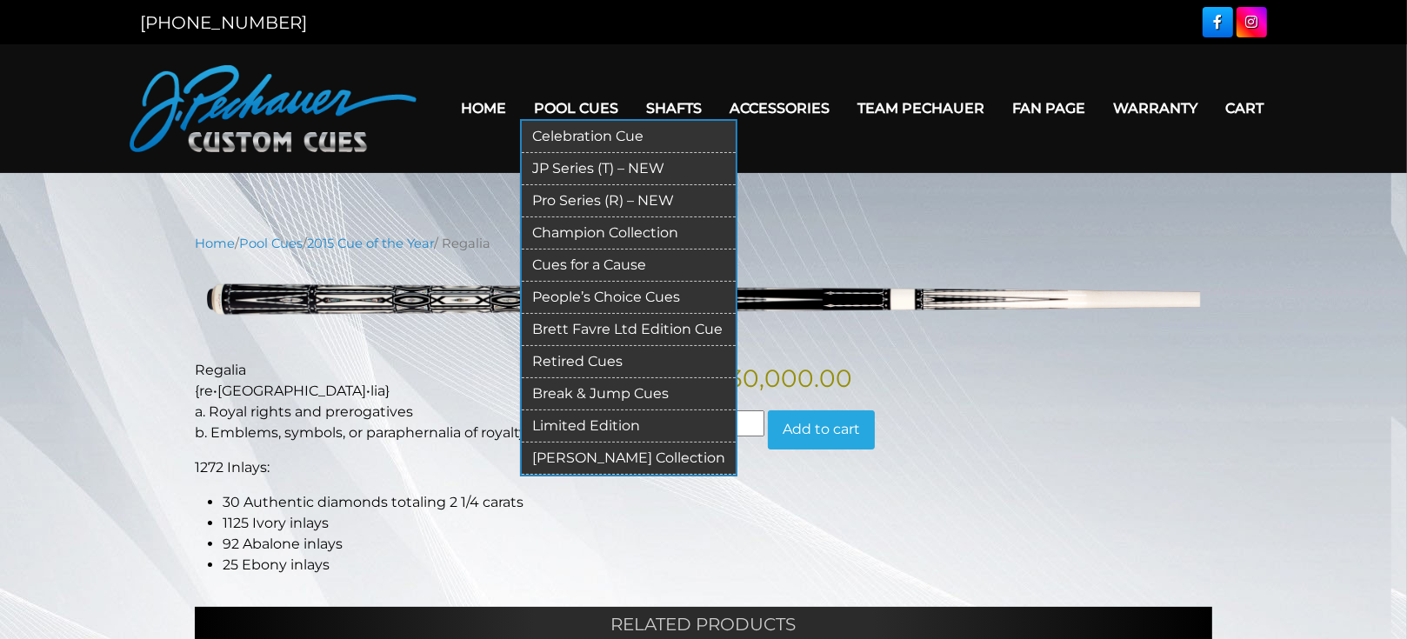
click at [604, 427] on link "Limited Edition" at bounding box center [629, 426] width 214 height 32
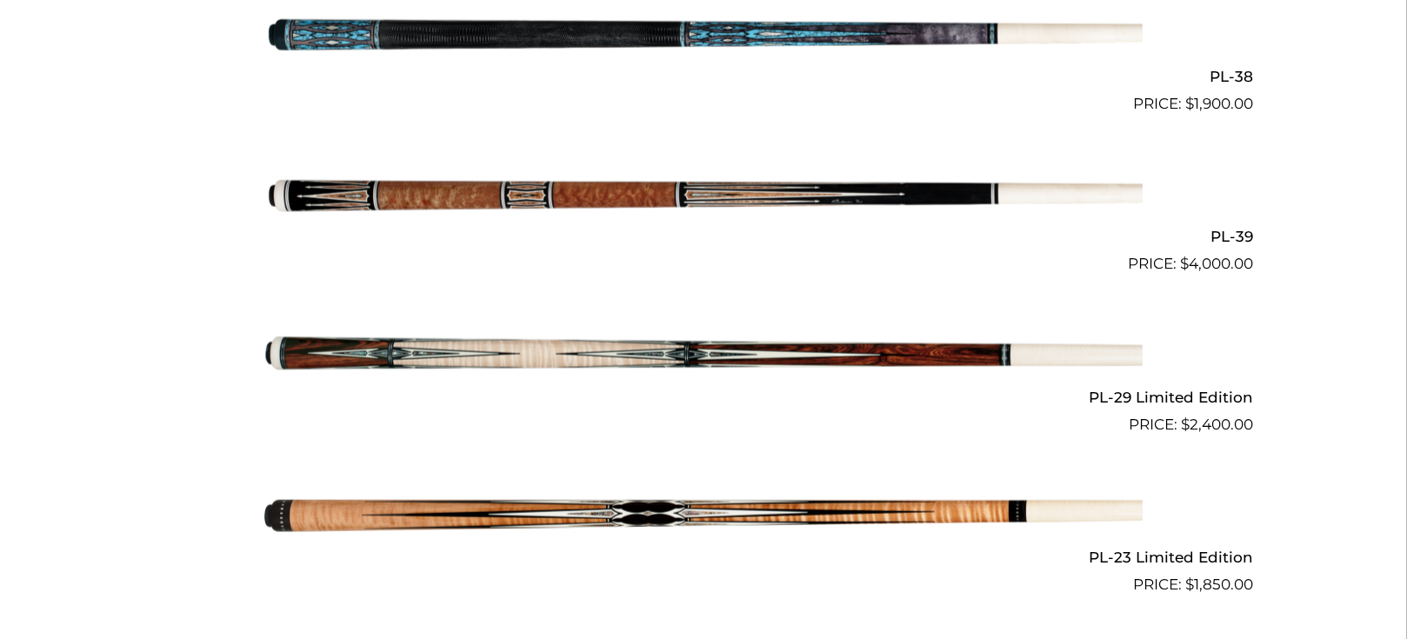
scroll to position [2100, 0]
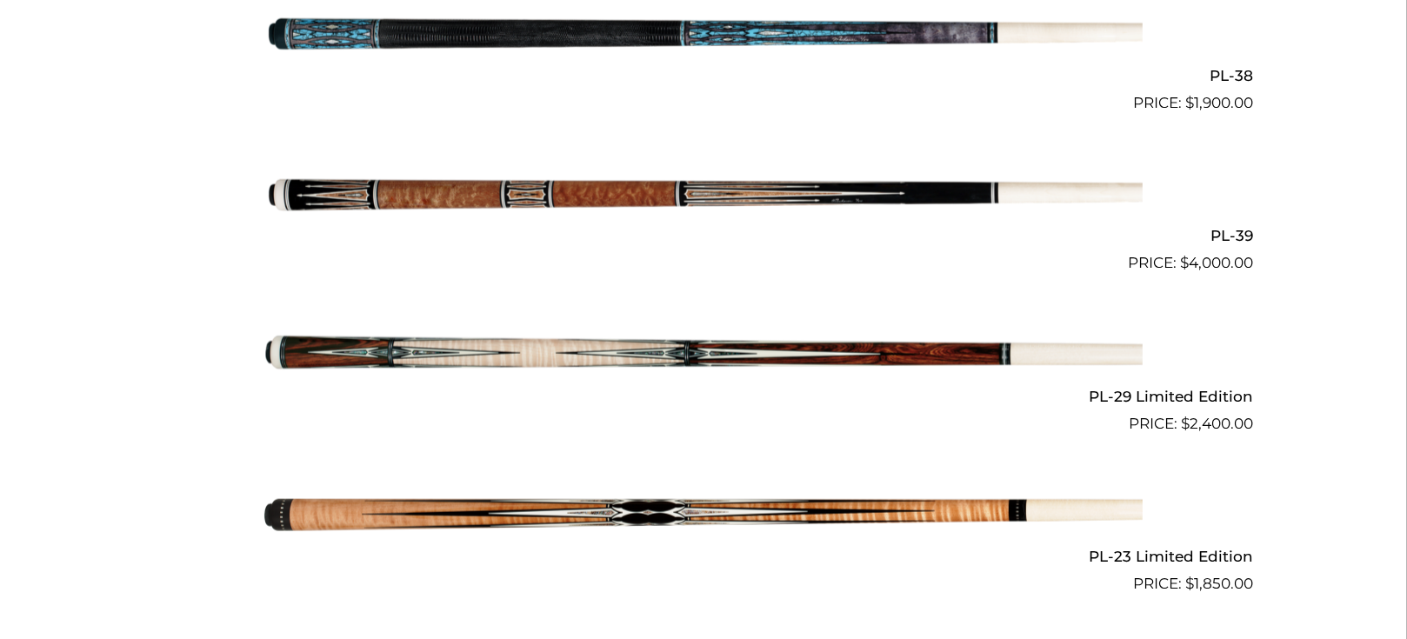
click at [657, 338] on img at bounding box center [703, 355] width 878 height 146
click at [620, 347] on img at bounding box center [703, 355] width 878 height 146
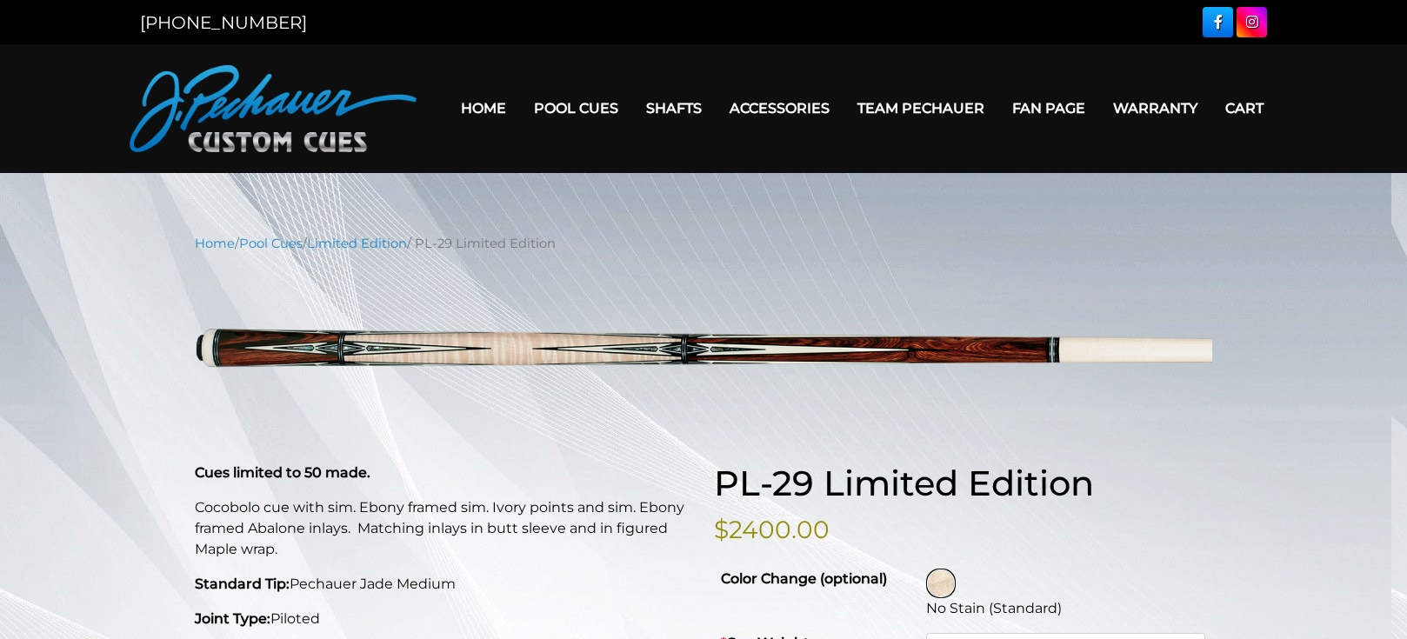
select select "********"
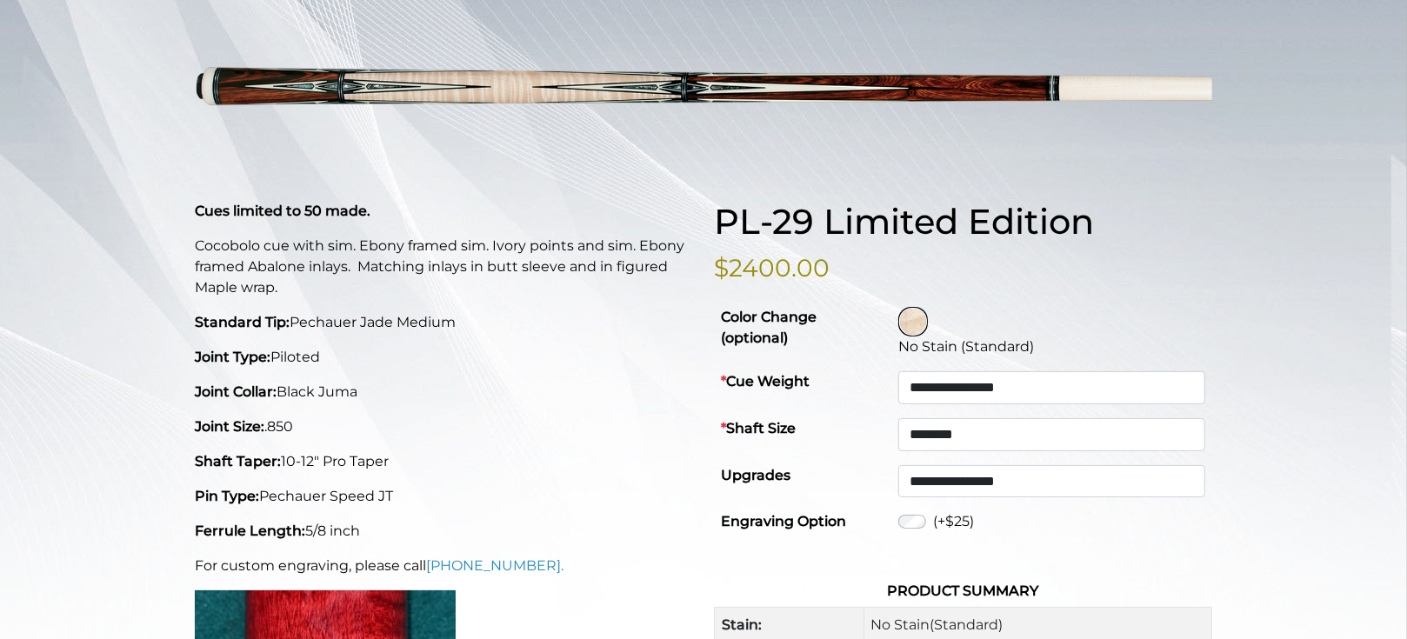
scroll to position [263, 0]
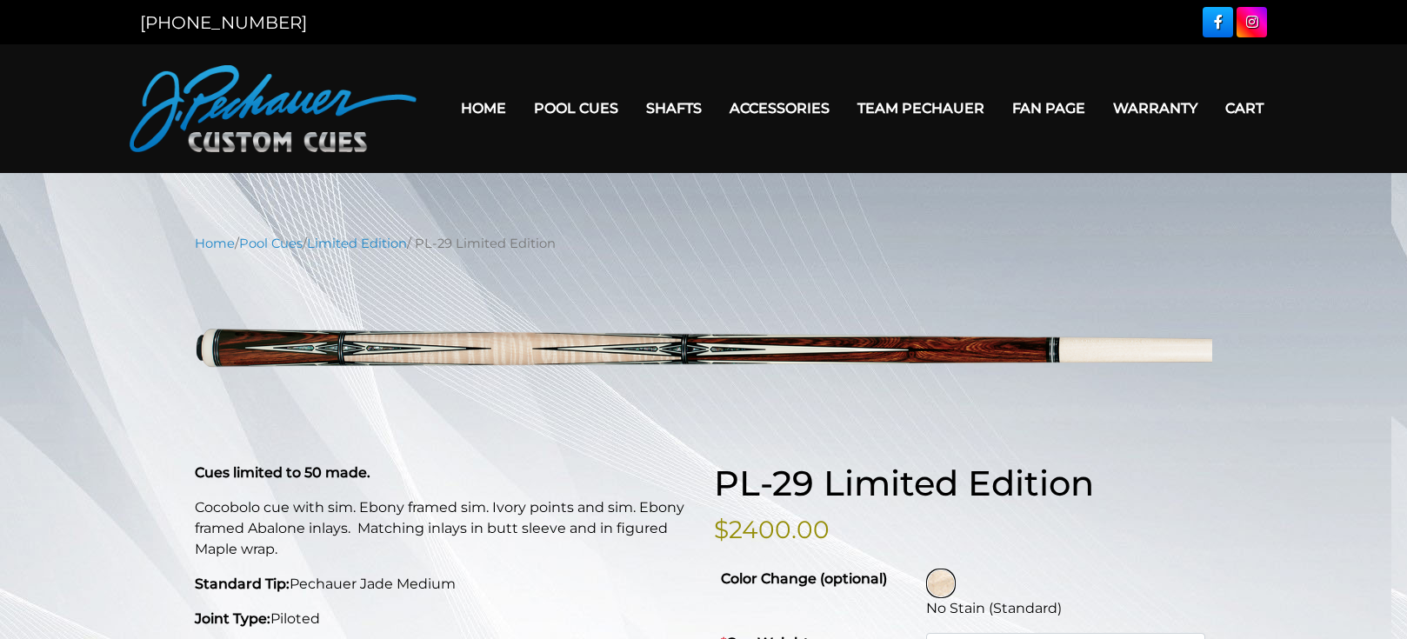
select select "********"
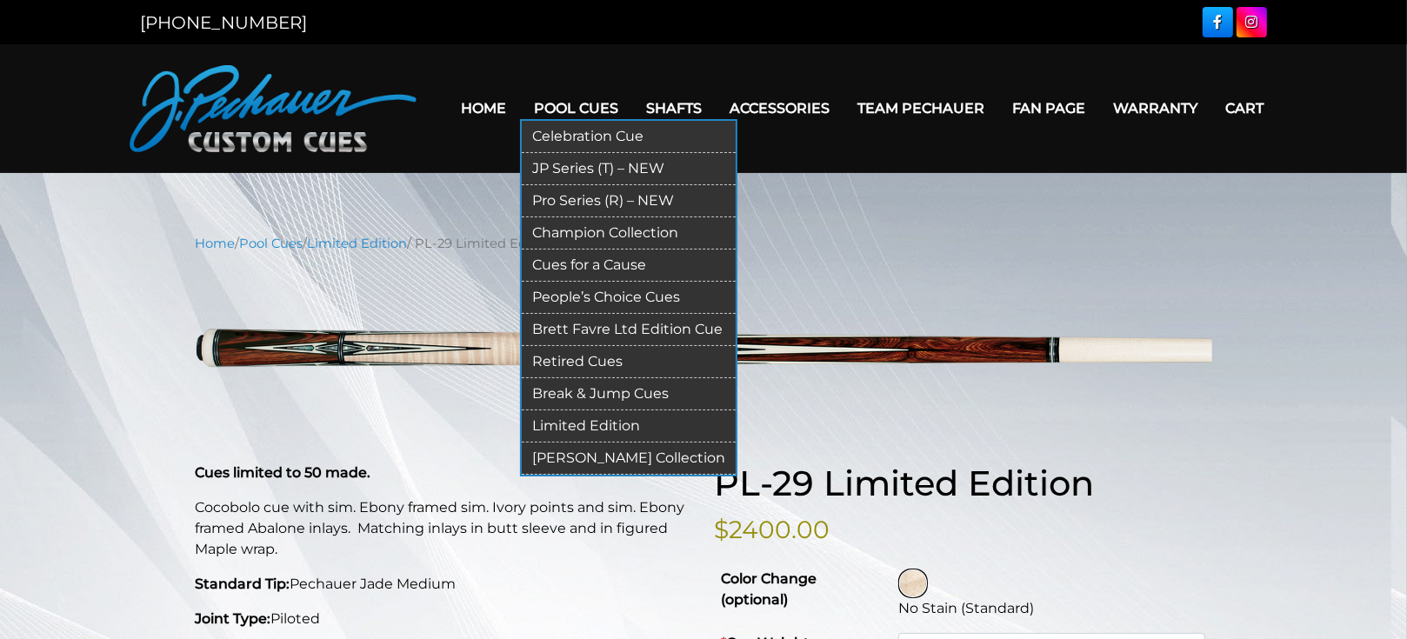
click at [581, 459] on link "[PERSON_NAME] Collection" at bounding box center [629, 459] width 214 height 32
click at [576, 397] on link "Break & Jump Cues" at bounding box center [629, 394] width 214 height 32
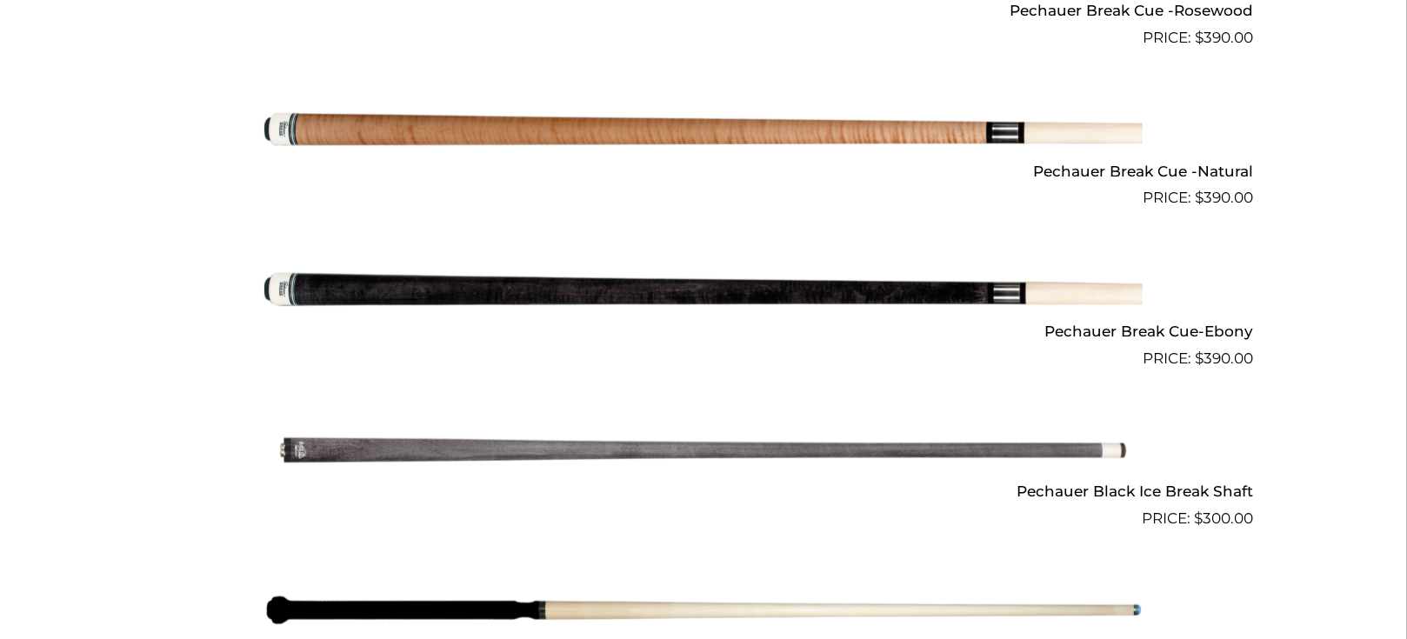
scroll to position [1102, 0]
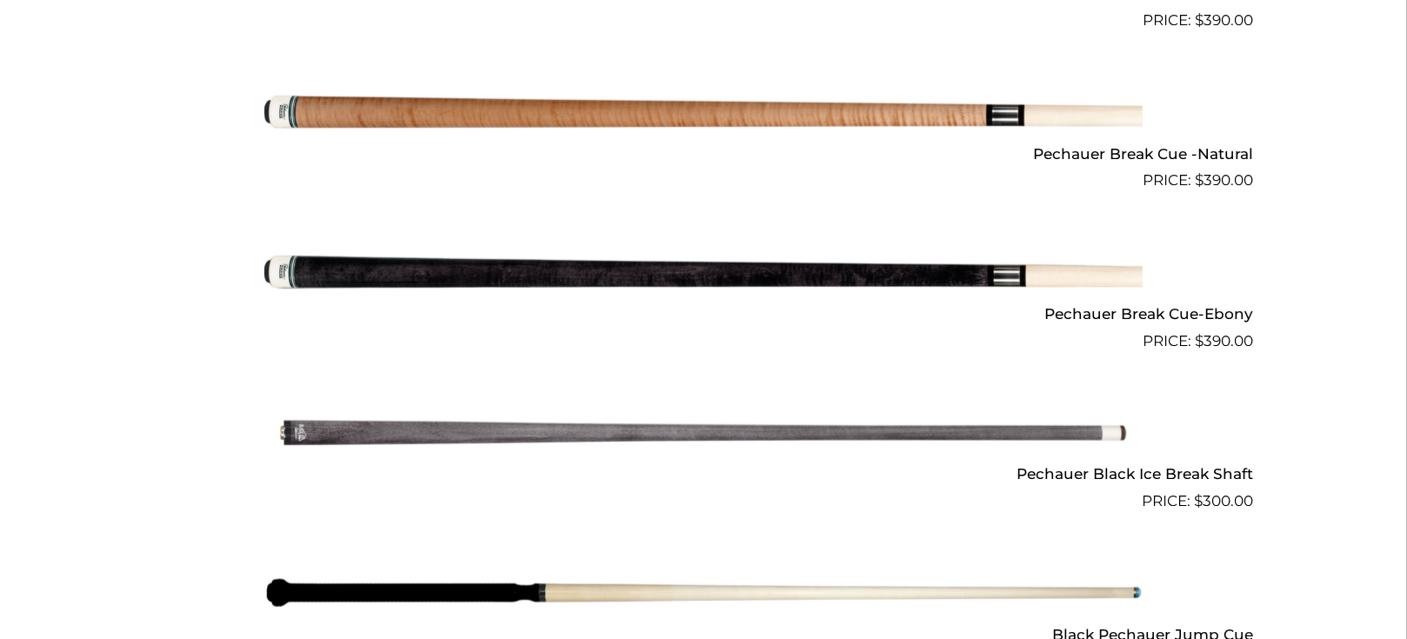
click at [398, 431] on img at bounding box center [703, 433] width 878 height 146
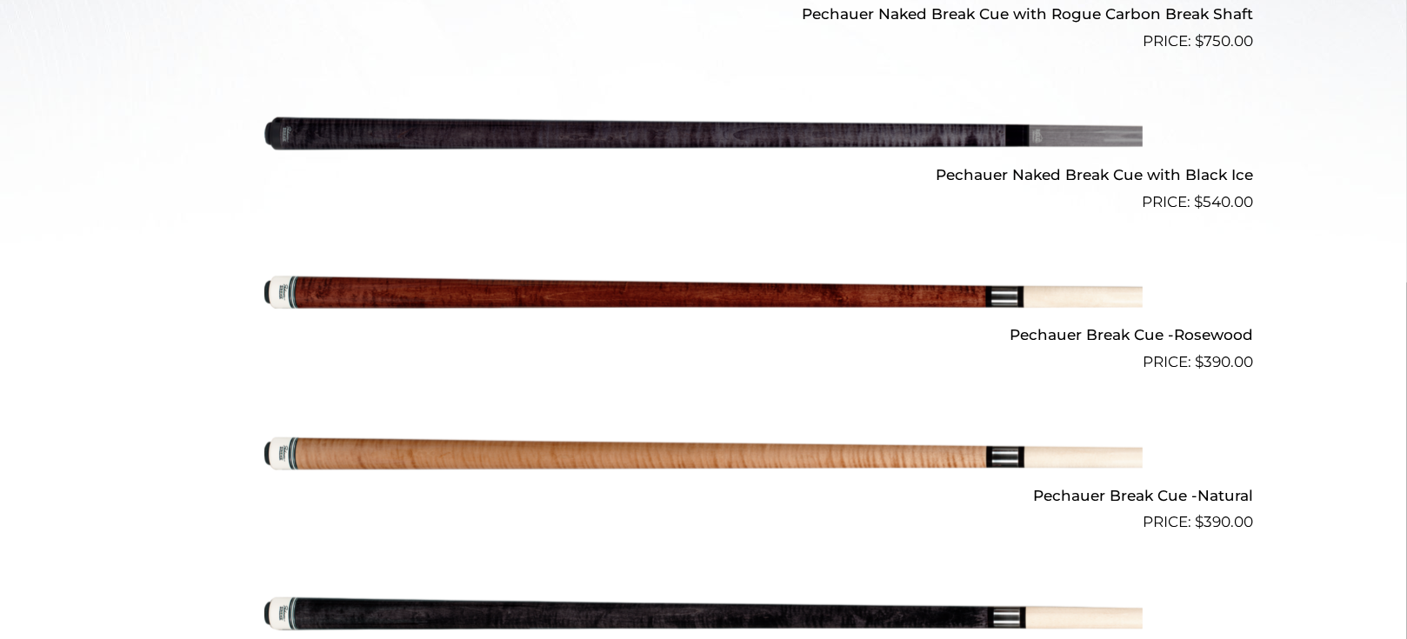
scroll to position [755, 0]
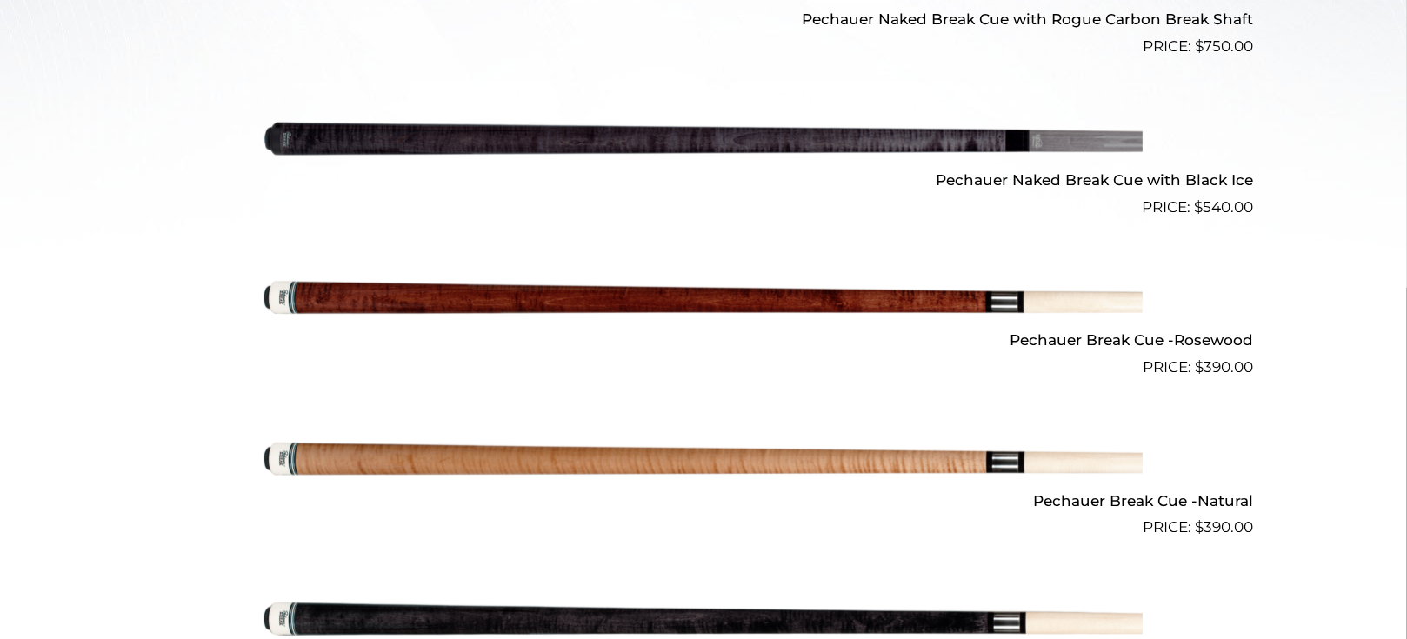
click at [927, 137] on img at bounding box center [703, 138] width 878 height 146
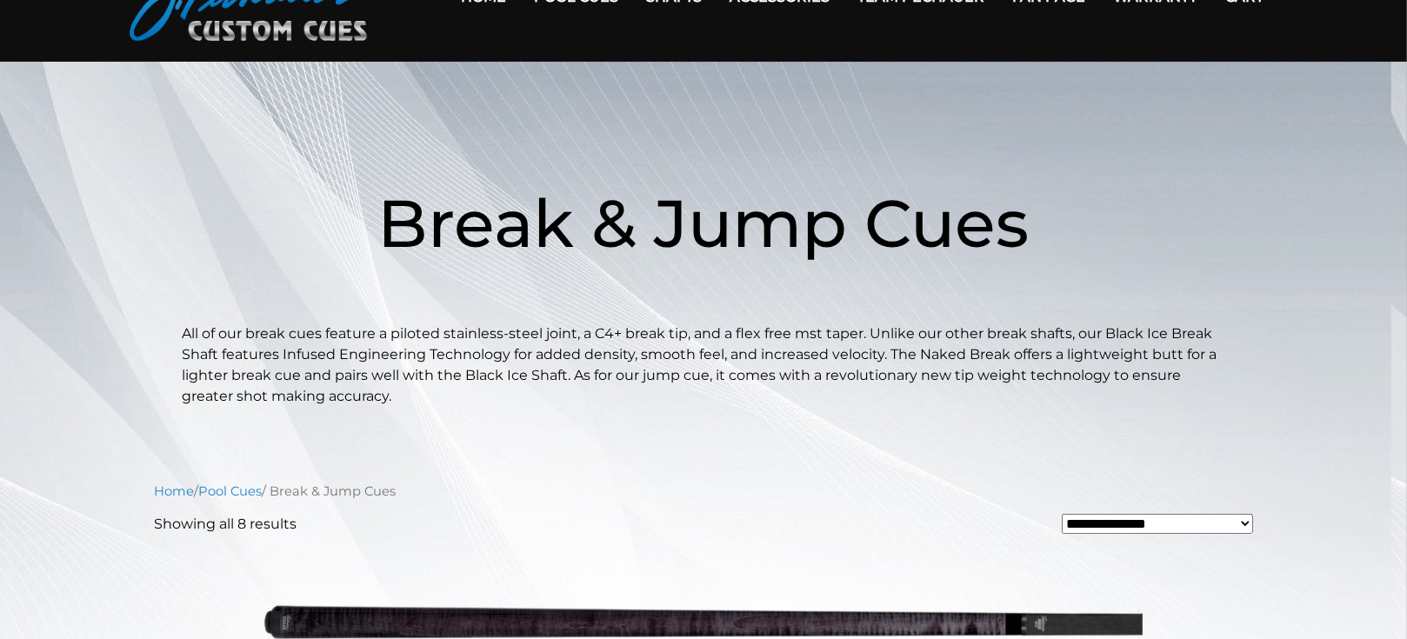
scroll to position [0, 0]
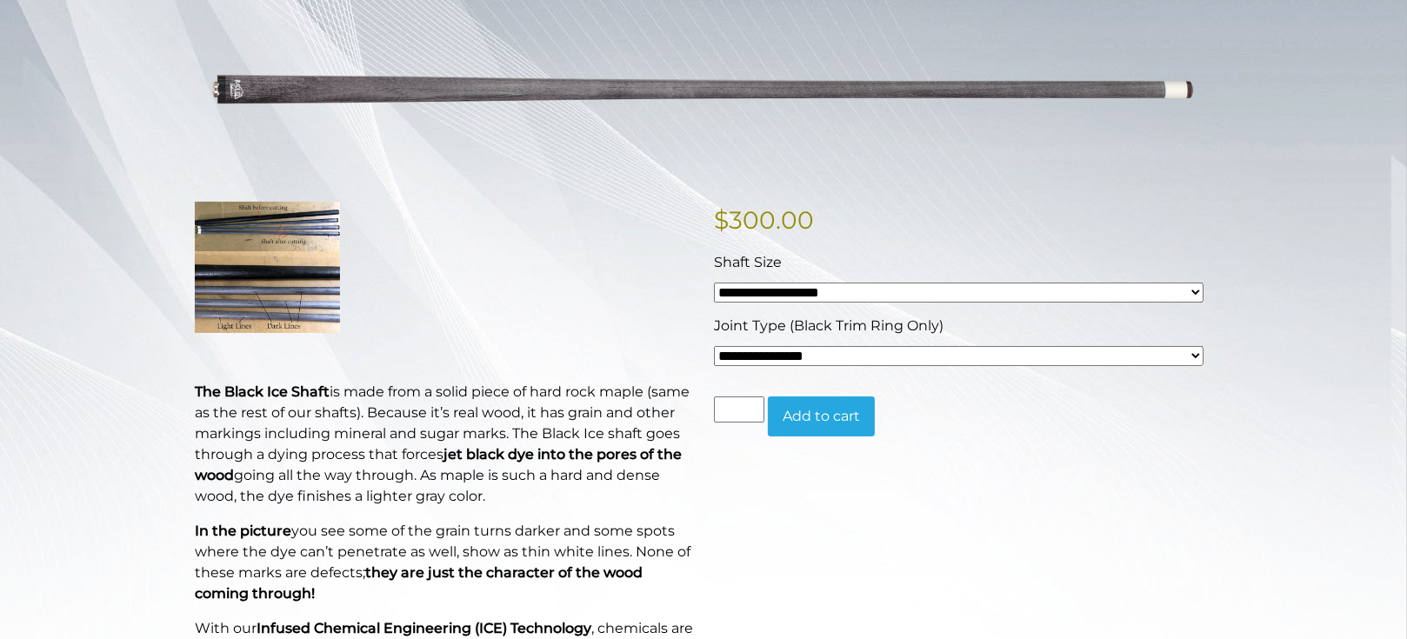
scroll to position [262, 0]
